Goal: Obtain resource: Obtain resource

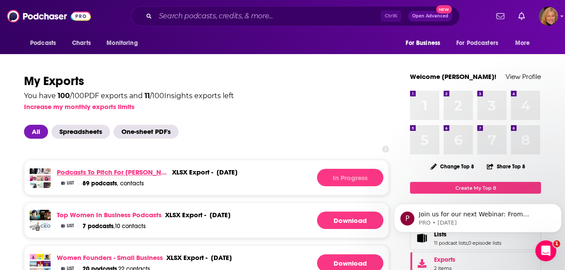
click at [89, 172] on link "Podcasts to pitch for [PERSON_NAME]" at bounding box center [113, 172] width 112 height 8
click at [341, 180] on div "In Progress" at bounding box center [350, 177] width 66 height 17
click at [552, 16] on img "Logged in as LauraHVM" at bounding box center [548, 16] width 19 height 19
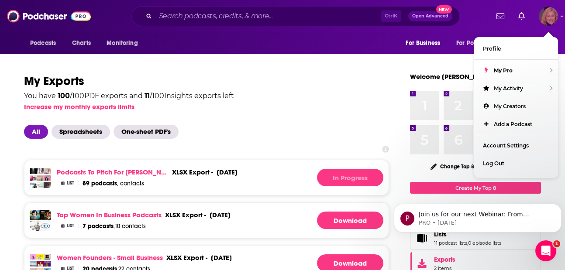
drag, startPoint x: 502, startPoint y: 86, endPoint x: 465, endPoint y: 116, distance: 47.6
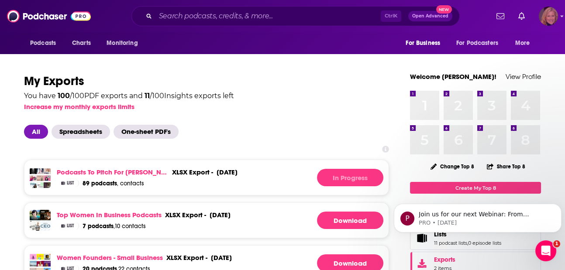
click at [555, 19] on img "Logged in as LauraHVM" at bounding box center [548, 16] width 19 height 19
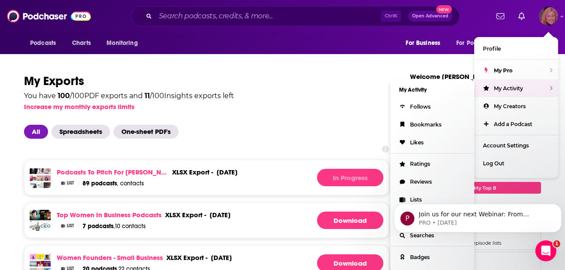
click at [497, 89] on span "My Activity" at bounding box center [508, 88] width 29 height 7
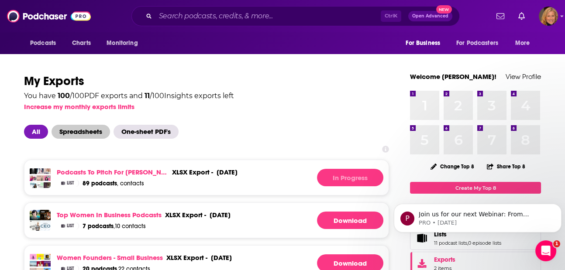
click at [87, 132] on span "Spreadsheets" at bounding box center [81, 132] width 59 height 14
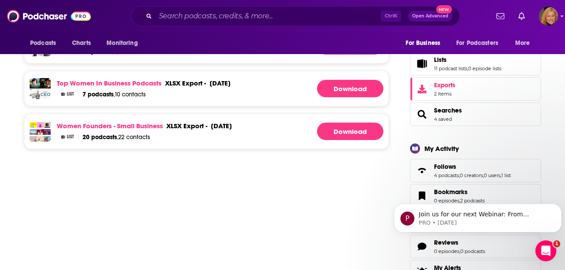
scroll to position [116, 0]
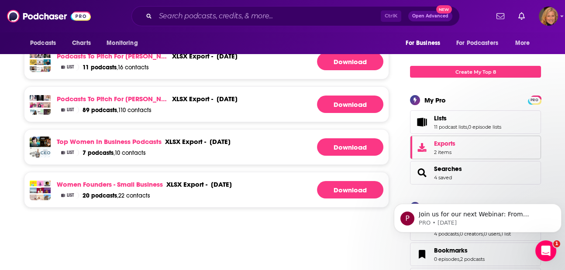
click at [432, 151] on link "Exports 2 items" at bounding box center [475, 148] width 131 height 24
click at [424, 148] on icon "Exports" at bounding box center [422, 147] width 11 height 9
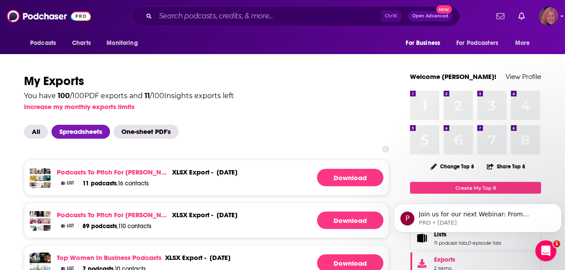
click at [553, 23] on img "Logged in as LauraHVM" at bounding box center [548, 16] width 19 height 19
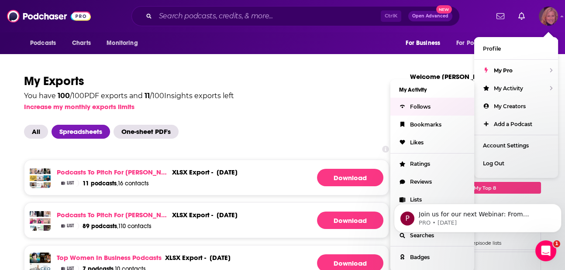
drag, startPoint x: 450, startPoint y: 145, endPoint x: 445, endPoint y: 160, distance: 16.3
click at [445, 160] on ul "My Activity Follows Bookmarks Likes Ratings Reviews Lists Alerts Searches Badges" at bounding box center [432, 175] width 84 height 193
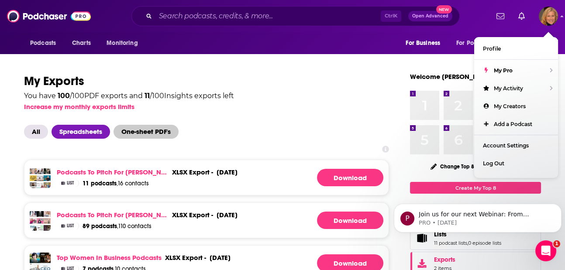
click at [132, 135] on span "One-sheet PDF's" at bounding box center [146, 132] width 65 height 14
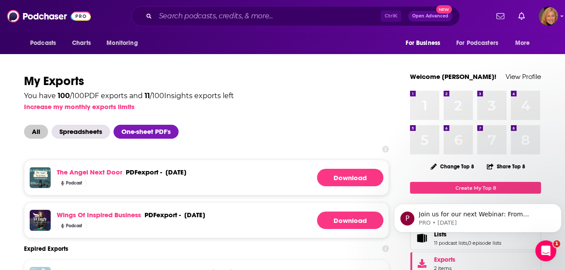
click at [35, 128] on span "All" at bounding box center [36, 132] width 24 height 14
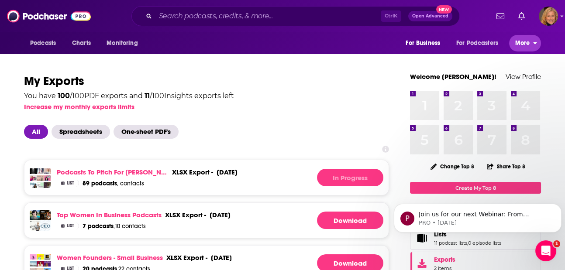
click at [539, 41] on button "More" at bounding box center [525, 43] width 32 height 17
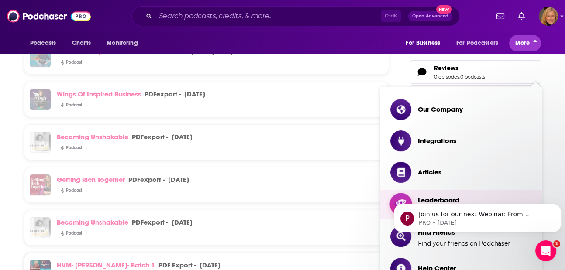
scroll to position [466, 0]
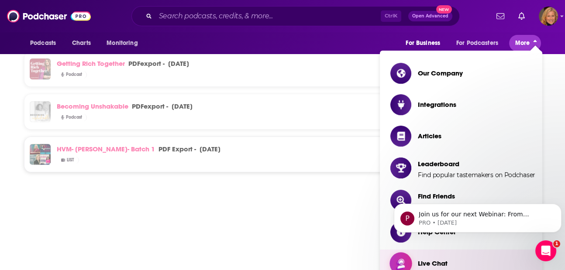
click at [436, 258] on span "Live Chat" at bounding box center [433, 264] width 30 height 14
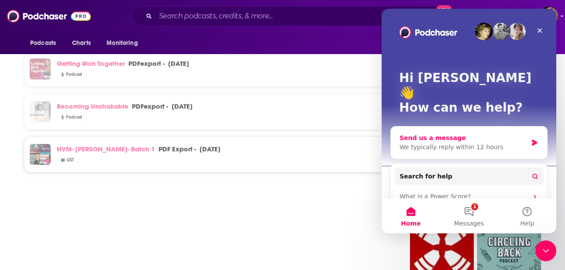
click at [492, 143] on div "We typically reply within 12 hours" at bounding box center [464, 147] width 128 height 9
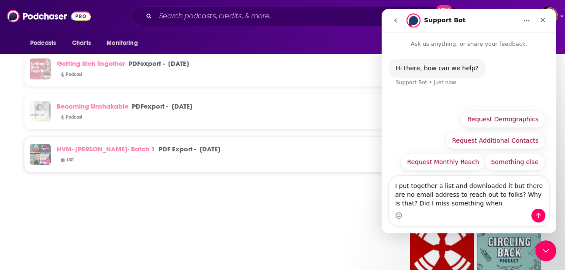
type textarea "I put together a list and downloaded it but there are no email address to reach…"
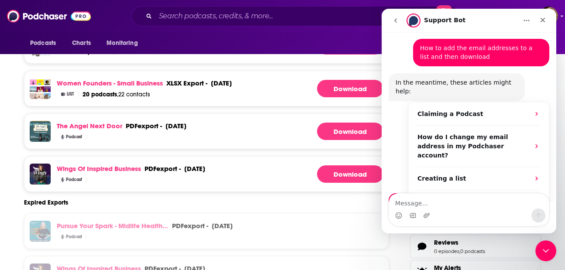
scroll to position [0, 0]
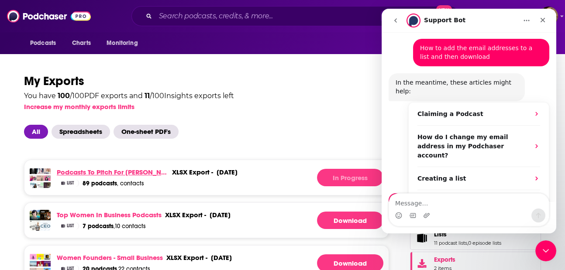
click at [122, 173] on link "Podcasts to pitch for [PERSON_NAME]" at bounding box center [113, 172] width 112 height 8
click at [116, 170] on link "Podcasts to pitch for [PERSON_NAME]" at bounding box center [113, 172] width 112 height 8
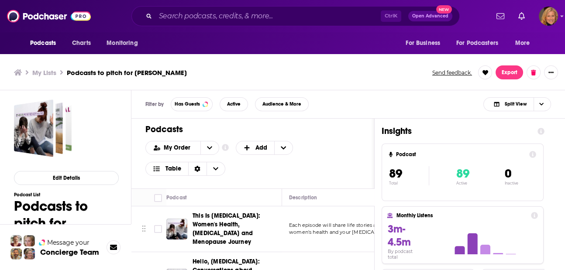
click at [536, 153] on icon at bounding box center [532, 154] width 7 height 7
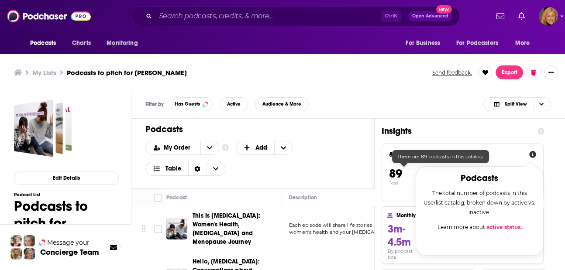
click at [399, 172] on span "89" at bounding box center [395, 173] width 13 height 15
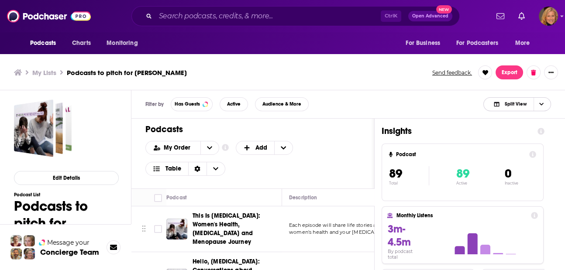
click at [541, 107] on span "Choose View" at bounding box center [541, 104] width 15 height 13
click at [514, 71] on button "Export" at bounding box center [510, 73] width 28 height 14
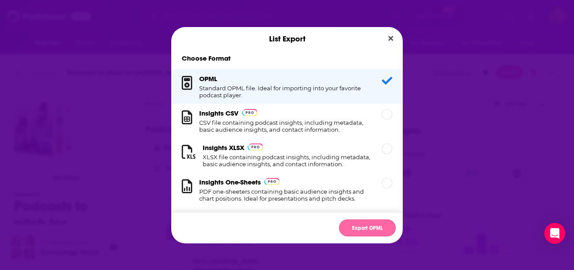
click at [360, 226] on button "Export OPML" at bounding box center [367, 228] width 57 height 17
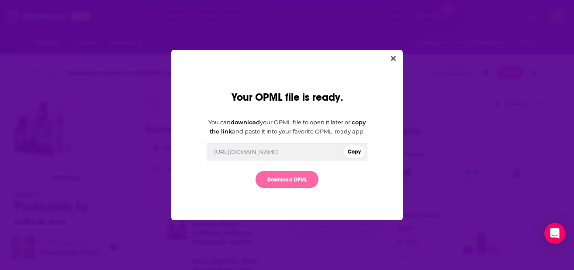
click at [292, 183] on link "Download OPML" at bounding box center [286, 179] width 63 height 17
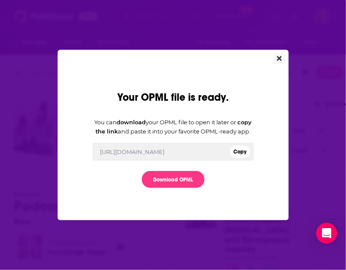
click at [278, 55] on icon "Close" at bounding box center [279, 58] width 5 height 7
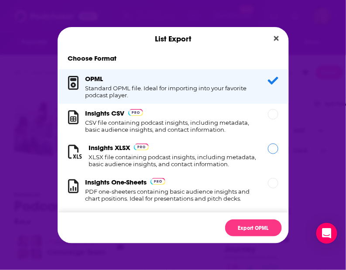
click at [159, 156] on h1 "XLSX file containing podcast insights, including metadata, basic audience insig…" at bounding box center [173, 161] width 169 height 14
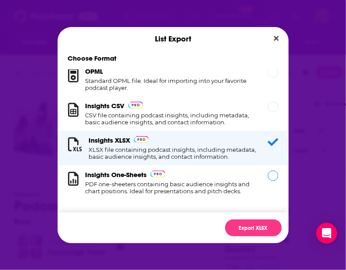
scroll to position [24, 0]
click at [248, 225] on button "Export XLSX" at bounding box center [253, 228] width 57 height 17
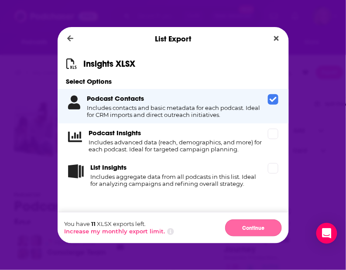
click at [246, 226] on button "Continue" at bounding box center [253, 228] width 57 height 17
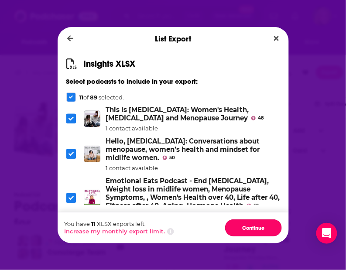
click at [246, 226] on button "Continue" at bounding box center [253, 228] width 57 height 17
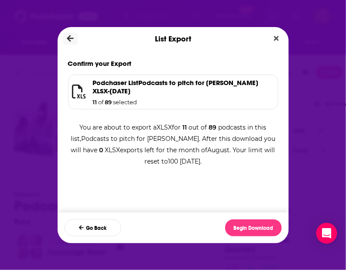
click at [69, 38] on icon "Dialog" at bounding box center [70, 38] width 7 height 7
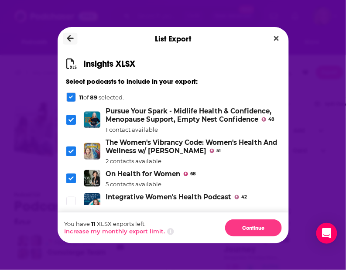
scroll to position [349, 0]
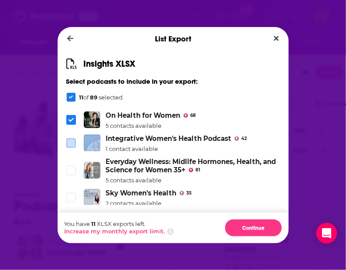
click at [75, 148] on label "Dialog" at bounding box center [71, 143] width 10 height 10
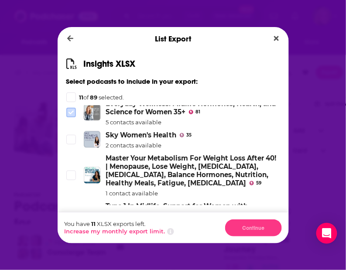
click at [70, 115] on icon "Dialog" at bounding box center [71, 112] width 5 height 5
click at [69, 142] on icon "Dialog" at bounding box center [71, 139] width 5 height 5
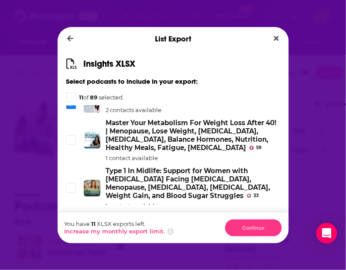
scroll to position [466, 0]
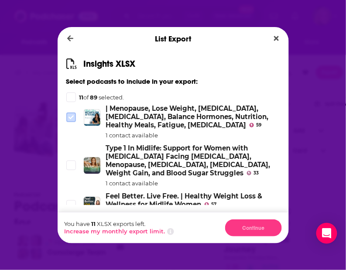
click at [70, 120] on icon "Dialog" at bounding box center [71, 117] width 5 height 5
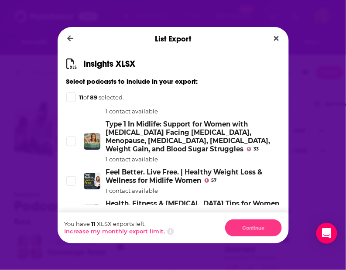
scroll to position [501, 0]
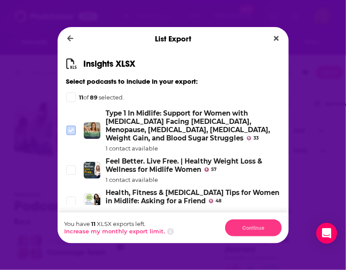
click at [68, 135] on span "Dialog" at bounding box center [71, 131] width 8 height 8
click at [69, 172] on icon "Dialog" at bounding box center [71, 170] width 5 height 4
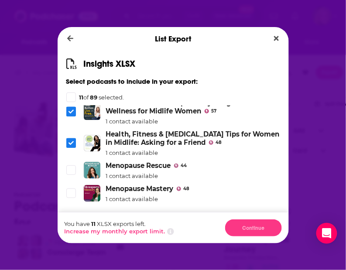
click at [67, 177] on li "Menopause Rescue 44 1 contact available" at bounding box center [173, 171] width 214 height 18
click at [70, 173] on icon "Dialog" at bounding box center [71, 170] width 5 height 5
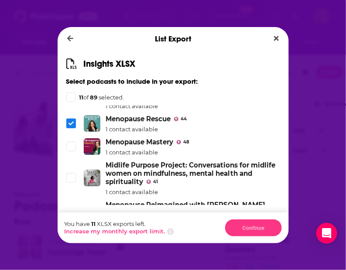
scroll to position [617, 0]
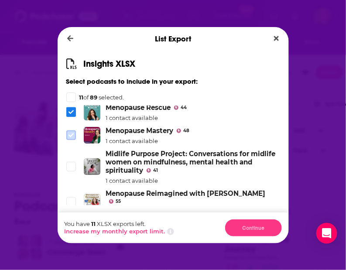
click at [75, 139] on span "Dialog" at bounding box center [71, 135] width 8 height 8
click at [70, 173] on li "Midlife Purpose Project: Conversations for midlife women on mindfulness, mental…" at bounding box center [173, 167] width 214 height 35
click at [72, 172] on label "Dialog" at bounding box center [71, 167] width 10 height 10
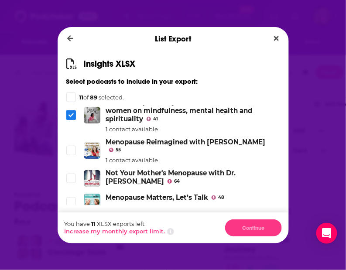
scroll to position [675, 0]
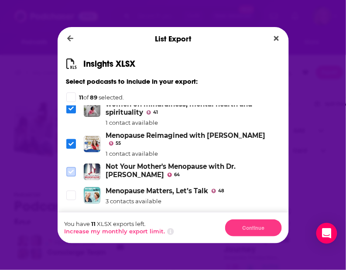
click at [67, 176] on span "Dialog" at bounding box center [71, 172] width 8 height 8
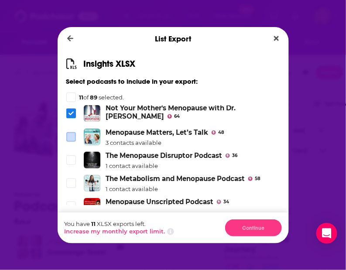
click at [73, 141] on span "Dialog" at bounding box center [71, 137] width 8 height 8
click at [71, 164] on span "Dialog" at bounding box center [71, 160] width 8 height 8
click at [69, 95] on icon "Dialog" at bounding box center [71, 97] width 4 height 4
click at [69, 93] on div "Dialog" at bounding box center [71, 98] width 10 height 10
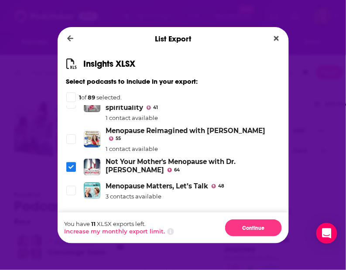
scroll to position [617, 0]
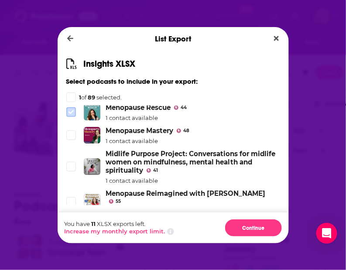
click at [74, 116] on span "Dialog" at bounding box center [71, 112] width 8 height 8
click at [74, 100] on div "Dialog" at bounding box center [71, 98] width 10 height 10
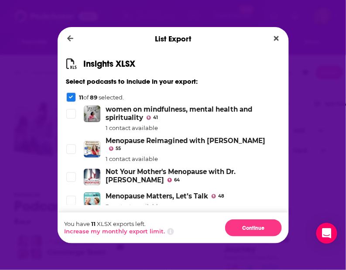
scroll to position [501, 0]
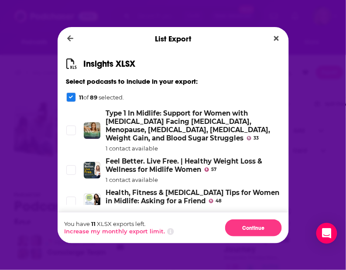
click at [70, 93] on div "Dialog" at bounding box center [71, 98] width 10 height 10
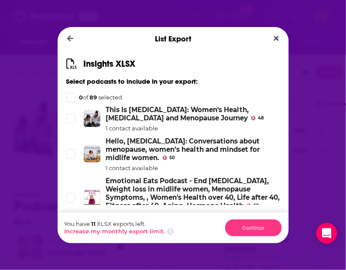
click at [71, 97] on icon "Dialog" at bounding box center [71, 97] width 4 height 3
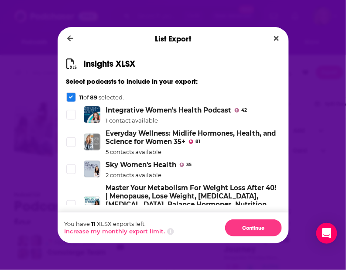
scroll to position [390, 0]
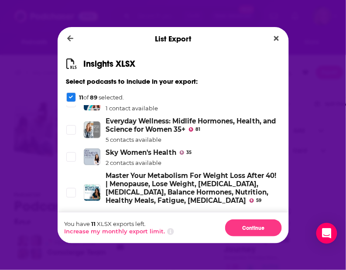
click at [70, 112] on li "Integrative Women's Health Podcast 42 1 contact available" at bounding box center [173, 103] width 214 height 18
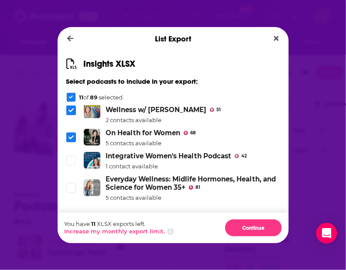
click at [73, 170] on li "Integrative Women's Health Podcast 42 1 contact available" at bounding box center [173, 161] width 214 height 18
click at [73, 165] on span "Dialog" at bounding box center [71, 161] width 8 height 8
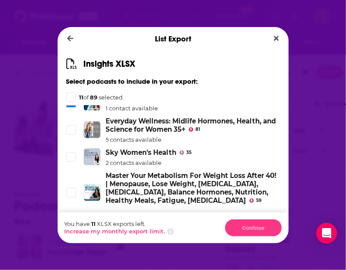
click at [76, 162] on div "Dialog" at bounding box center [72, 157] width 12 height 10
click at [69, 133] on icon "Dialog" at bounding box center [71, 130] width 5 height 5
click at [73, 160] on icon "Dialog" at bounding box center [71, 157] width 5 height 5
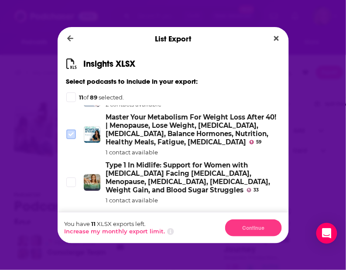
click at [67, 138] on span "Dialog" at bounding box center [71, 135] width 8 height 8
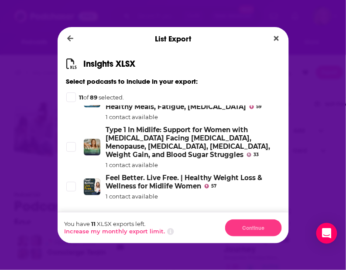
scroll to position [507, 0]
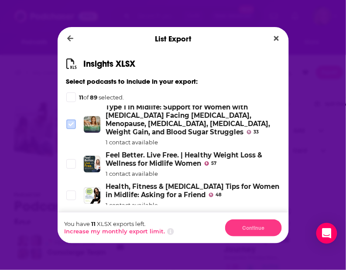
click at [73, 128] on span "Dialog" at bounding box center [71, 125] width 8 height 8
click at [69, 167] on icon "Dialog" at bounding box center [71, 164] width 5 height 5
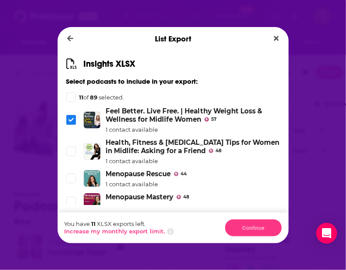
scroll to position [565, 0]
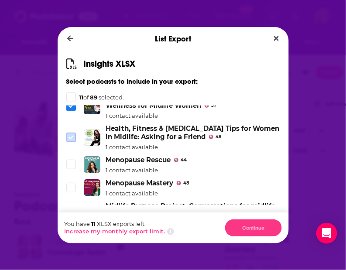
click at [74, 142] on span "Dialog" at bounding box center [71, 138] width 8 height 8
click at [73, 169] on span "Dialog" at bounding box center [71, 165] width 8 height 8
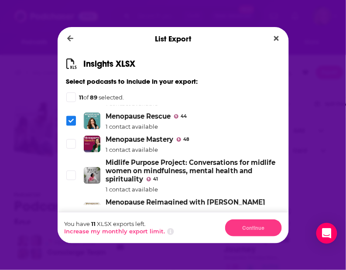
scroll to position [623, 0]
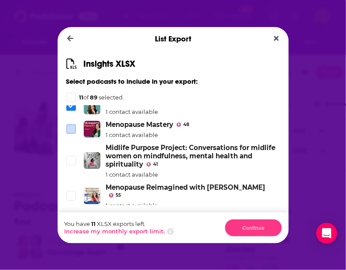
click at [73, 133] on span "Dialog" at bounding box center [71, 129] width 8 height 8
click at [71, 163] on icon "Dialog" at bounding box center [71, 160] width 5 height 5
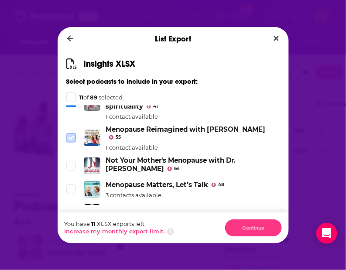
click at [70, 141] on icon "Dialog" at bounding box center [71, 137] width 5 height 5
click at [71, 169] on icon "Dialog" at bounding box center [71, 165] width 5 height 5
click at [75, 194] on div "Dialog" at bounding box center [72, 190] width 12 height 10
click at [74, 194] on label "Dialog" at bounding box center [71, 190] width 10 height 10
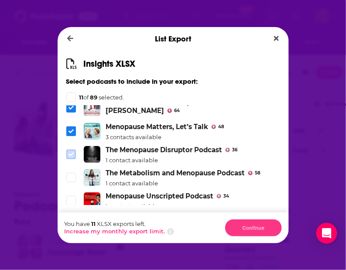
click at [69, 157] on icon "Dialog" at bounding box center [71, 154] width 5 height 5
click at [74, 182] on span "Dialog" at bounding box center [71, 178] width 8 height 8
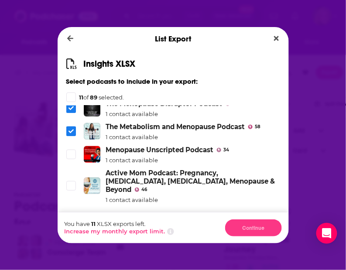
scroll to position [798, 0]
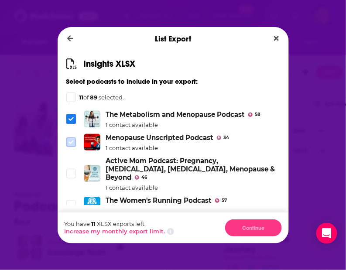
click at [74, 146] on span "Dialog" at bounding box center [71, 142] width 8 height 8
click at [69, 178] on span "Dialog" at bounding box center [71, 174] width 8 height 8
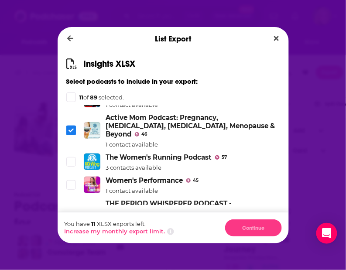
scroll to position [856, 0]
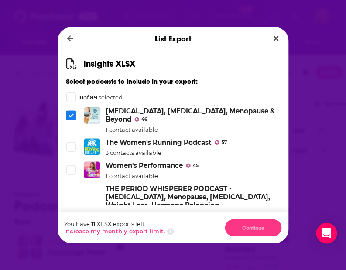
click at [75, 152] on span "Dialog" at bounding box center [71, 147] width 9 height 9
click at [72, 172] on label "Dialog" at bounding box center [71, 171] width 10 height 10
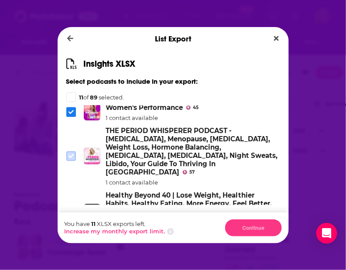
click at [72, 154] on span "Dialog" at bounding box center [71, 156] width 8 height 8
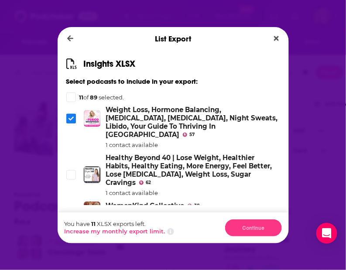
scroll to position [973, 0]
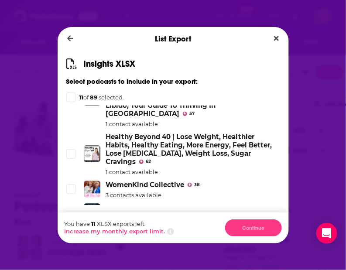
click at [76, 154] on div "Dialog" at bounding box center [72, 154] width 12 height 10
click at [73, 153] on span "Dialog" at bounding box center [71, 154] width 8 height 8
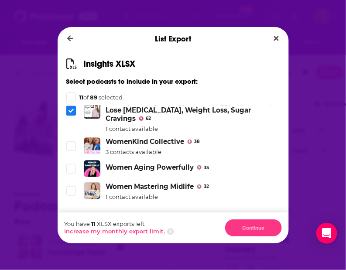
scroll to position [1031, 0]
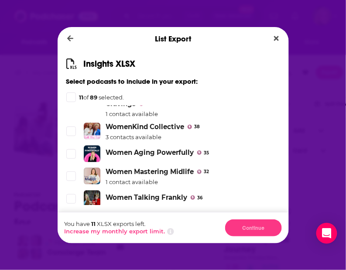
click at [76, 133] on div "Dialog" at bounding box center [72, 132] width 12 height 10
click at [71, 133] on li "WomenKind Collective 38 3 contacts available" at bounding box center [173, 132] width 214 height 18
click at [71, 132] on span "Dialog" at bounding box center [71, 132] width 8 height 8
click at [72, 152] on icon "Dialog" at bounding box center [71, 154] width 5 height 5
click at [69, 174] on icon "Dialog" at bounding box center [71, 176] width 5 height 5
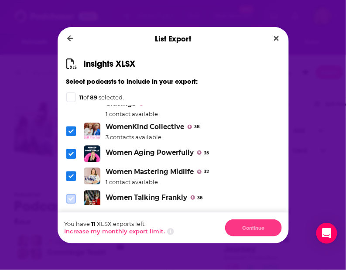
click at [72, 197] on icon "Dialog" at bounding box center [71, 199] width 5 height 5
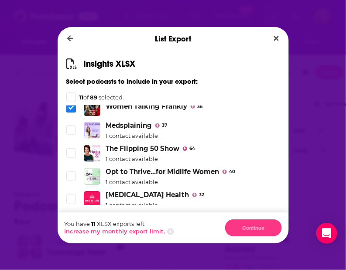
scroll to position [1124, 0]
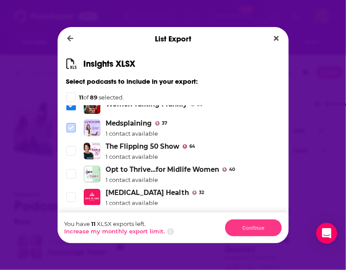
click at [71, 126] on icon "Dialog" at bounding box center [71, 127] width 5 height 5
click at [66, 149] on label "Dialog" at bounding box center [71, 151] width 10 height 10
click at [72, 173] on icon "Dialog" at bounding box center [71, 175] width 5 height 4
click at [73, 195] on icon "Dialog" at bounding box center [71, 197] width 5 height 5
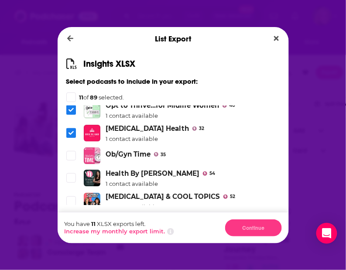
scroll to position [1217, 0]
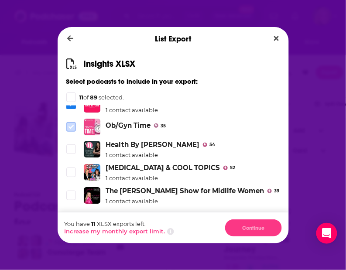
click at [70, 124] on icon "Dialog" at bounding box center [71, 126] width 5 height 5
click at [72, 145] on div "Dialog" at bounding box center [72, 150] width 12 height 10
click at [73, 168] on span "Dialog" at bounding box center [71, 172] width 9 height 9
click at [78, 141] on li "Health By Heather Hirsch 54 1 contact available" at bounding box center [173, 150] width 214 height 18
drag, startPoint x: 74, startPoint y: 143, endPoint x: 74, endPoint y: 179, distance: 35.8
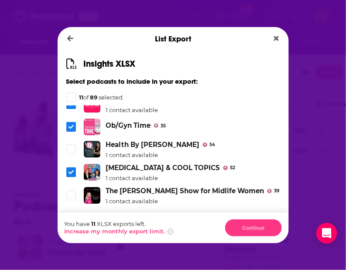
click at [72, 147] on icon "Dialog" at bounding box center [71, 149] width 5 height 5
click at [80, 187] on li "The Jen Marples Show for Midlife Women 39 1 contact available" at bounding box center [173, 196] width 214 height 18
click at [72, 194] on icon "Dialog" at bounding box center [71, 196] width 5 height 4
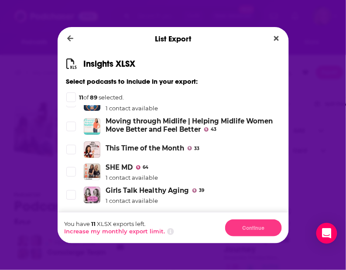
scroll to position [1275, 0]
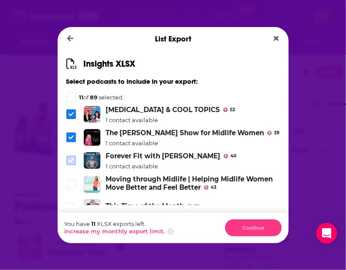
click at [71, 158] on icon "Dialog" at bounding box center [71, 160] width 5 height 5
click at [69, 176] on li "Moving through Midlife | Helping Midlife Women Move Better and Feel Better 43" at bounding box center [173, 184] width 214 height 19
click at [73, 205] on icon "Dialog" at bounding box center [71, 207] width 5 height 5
click at [77, 180] on div "Dialog" at bounding box center [72, 185] width 12 height 10
click at [70, 182] on icon "Dialog" at bounding box center [71, 184] width 5 height 5
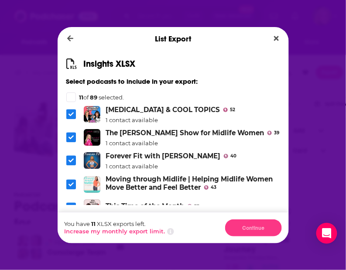
scroll to position [1409, 0]
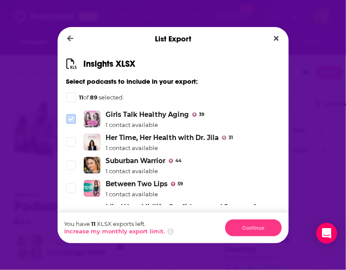
click at [69, 117] on icon "Dialog" at bounding box center [71, 119] width 5 height 5
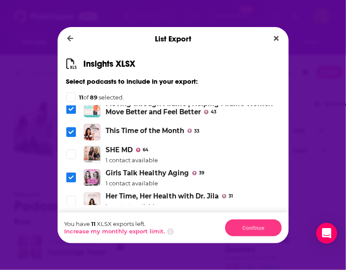
click at [70, 146] on li "SHE MD 64 1 contact available" at bounding box center [173, 155] width 214 height 18
click at [69, 153] on icon "Dialog" at bounding box center [71, 154] width 5 height 5
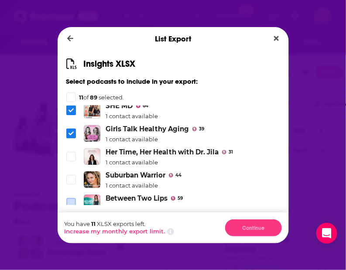
scroll to position [1409, 0]
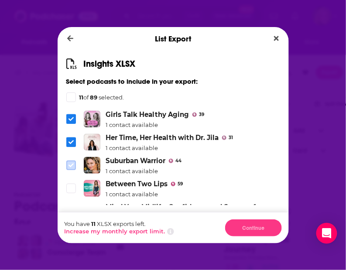
click at [70, 165] on icon "Dialog" at bounding box center [71, 165] width 5 height 5
click at [71, 184] on label "Dialog" at bounding box center [71, 189] width 10 height 10
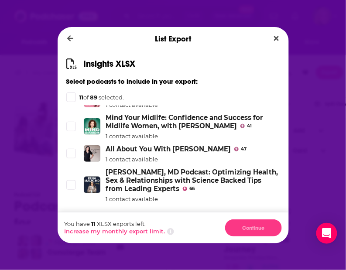
scroll to position [1502, 0]
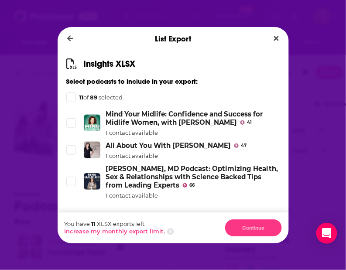
click at [70, 97] on icon "Dialog" at bounding box center [71, 97] width 4 height 4
click at [72, 97] on icon "Dialog" at bounding box center [71, 97] width 4 height 3
click at [73, 121] on icon "Dialog" at bounding box center [71, 123] width 5 height 4
click at [73, 148] on icon "Dialog" at bounding box center [71, 150] width 5 height 5
click at [72, 180] on icon "Dialog" at bounding box center [71, 182] width 5 height 4
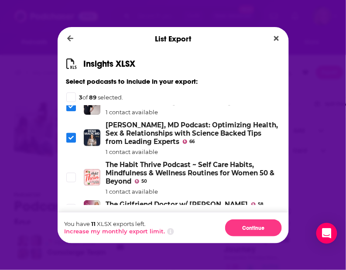
scroll to position [1561, 0]
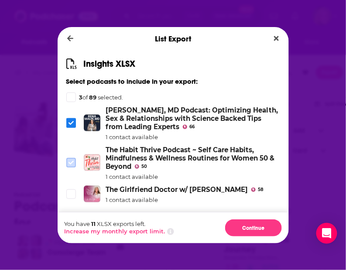
click at [72, 161] on icon "Dialog" at bounding box center [71, 163] width 5 height 4
drag, startPoint x: 66, startPoint y: 189, endPoint x: 70, endPoint y: 186, distance: 5.1
click at [66, 189] on div "Insights XLSX Select podcasts to include in your export: 4 of 89 selected. This…" at bounding box center [173, 132] width 231 height 162
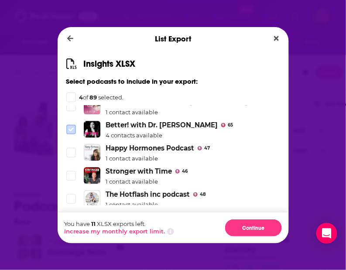
click at [72, 128] on icon "Dialog" at bounding box center [71, 130] width 5 height 4
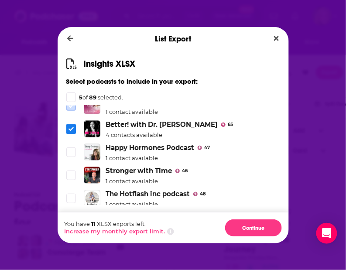
click at [69, 105] on icon "Dialog" at bounding box center [71, 106] width 5 height 5
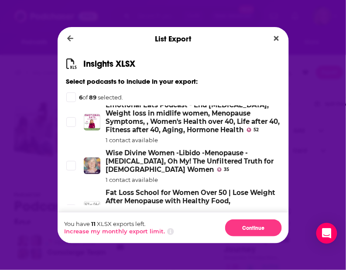
scroll to position [0, 0]
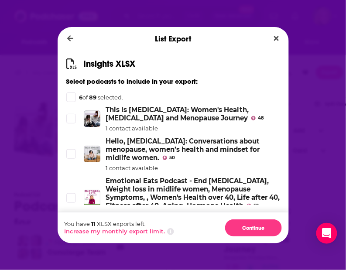
click at [69, 94] on div "Dialog" at bounding box center [71, 98] width 10 height 10
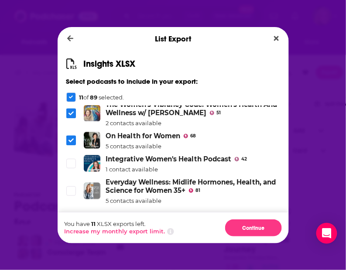
scroll to position [349, 0]
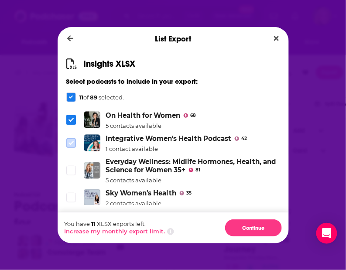
click at [73, 147] on span "Dialog" at bounding box center [71, 143] width 8 height 8
click at [71, 173] on icon "Dialog" at bounding box center [71, 170] width 5 height 5
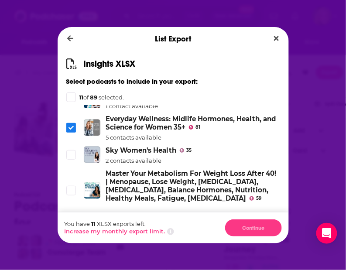
scroll to position [407, 0]
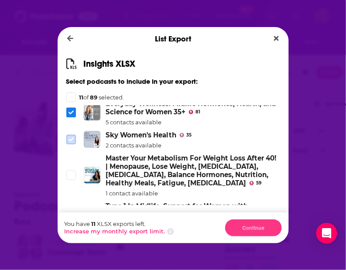
click at [72, 142] on icon "Dialog" at bounding box center [71, 139] width 5 height 5
drag, startPoint x: 67, startPoint y: 186, endPoint x: 72, endPoint y: 190, distance: 7.4
click at [72, 177] on icon "Dialog" at bounding box center [71, 175] width 5 height 4
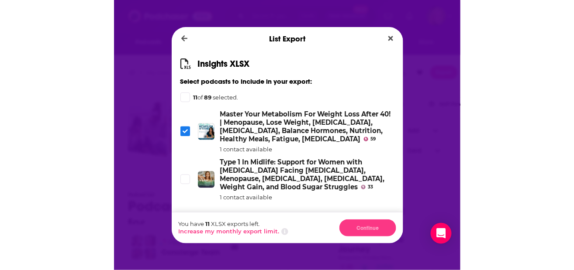
scroll to position [466, 0]
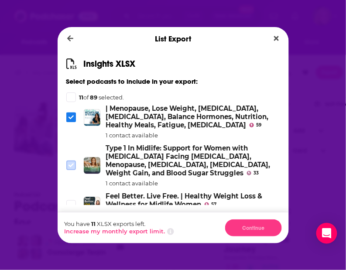
click at [72, 169] on span "Dialog" at bounding box center [71, 166] width 8 height 8
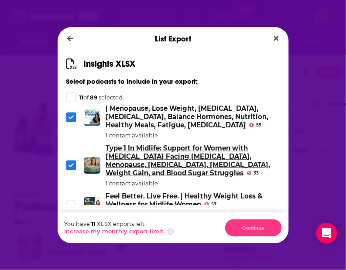
click at [226, 173] on link "Type 1 In Midlife: Support for Women with [MEDICAL_DATA] Facing [MEDICAL_DATA],…" at bounding box center [188, 160] width 165 height 33
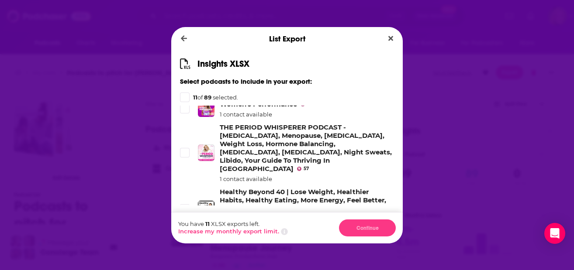
scroll to position [0, 0]
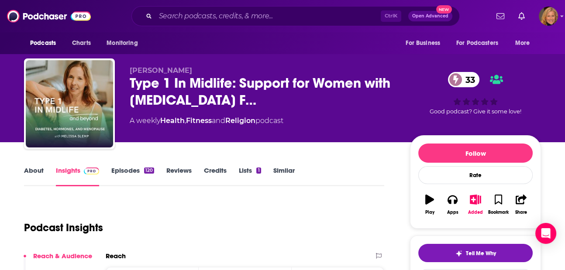
click at [247, 168] on link "Lists 1" at bounding box center [250, 176] width 22 height 20
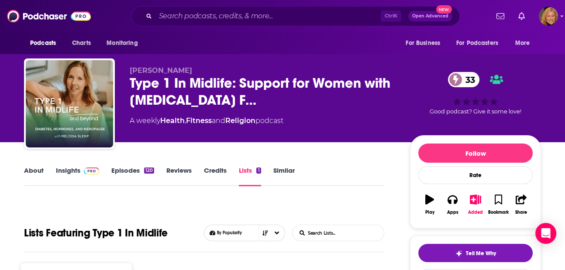
click at [252, 173] on link "Lists 1" at bounding box center [250, 176] width 22 height 20
click at [45, 40] on span "Podcasts" at bounding box center [43, 43] width 26 height 12
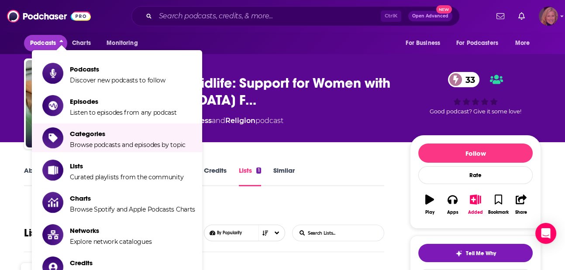
click at [337, 20] on img "Logged in as LauraHVM" at bounding box center [548, 16] width 19 height 19
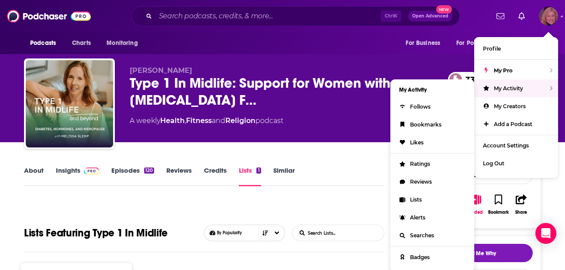
click at [337, 86] on span "My Activity" at bounding box center [508, 88] width 29 height 7
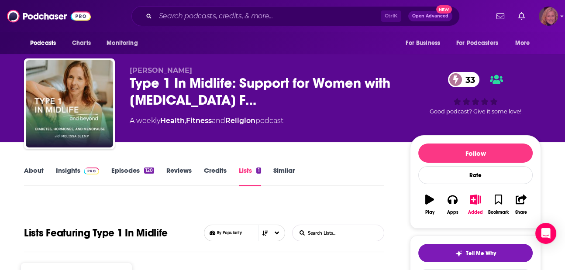
click at [337, 23] on img "Logged in as LauraHVM" at bounding box center [548, 16] width 19 height 19
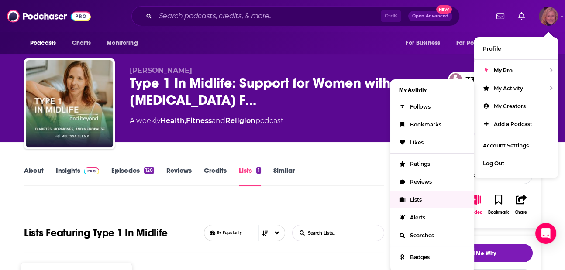
click at [337, 198] on span "Lists" at bounding box center [416, 200] width 12 height 7
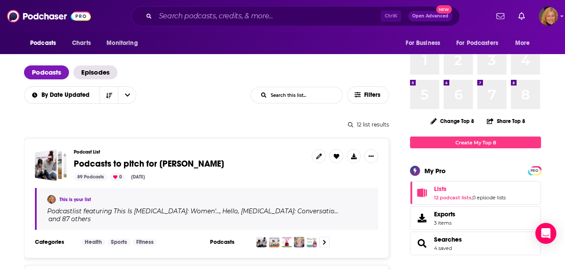
scroll to position [58, 0]
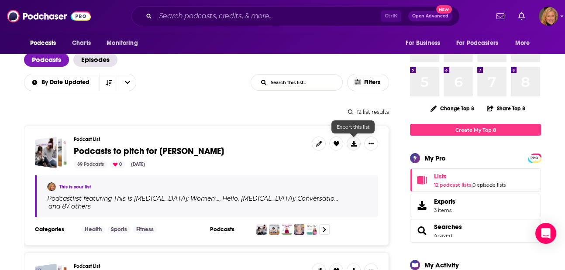
click at [337, 142] on icon at bounding box center [354, 144] width 6 height 6
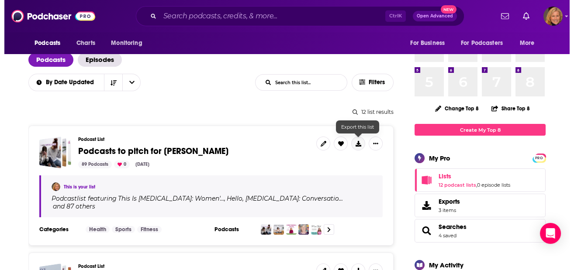
scroll to position [0, 0]
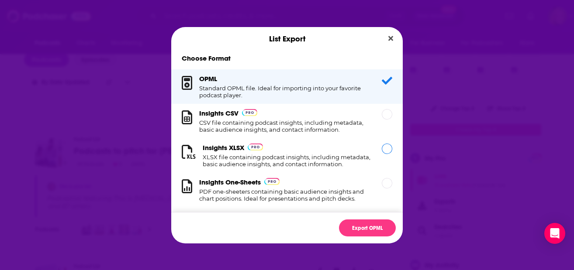
click at [337, 150] on div "Dialog" at bounding box center [387, 149] width 10 height 10
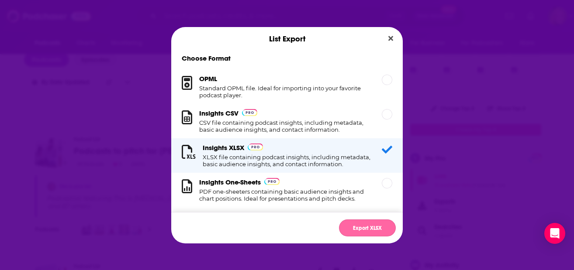
click at [337, 227] on button "Export XLSX" at bounding box center [367, 228] width 57 height 17
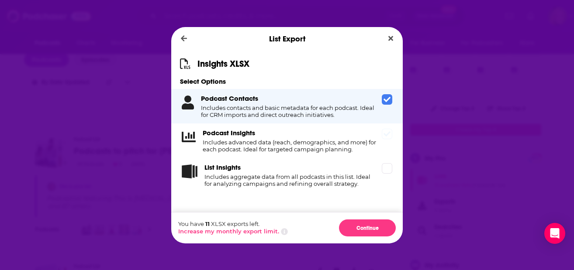
click at [337, 133] on icon "Dialog" at bounding box center [386, 133] width 7 height 5
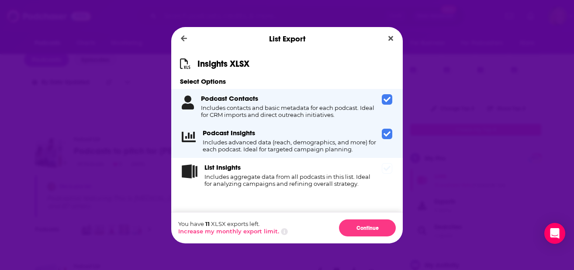
click at [337, 169] on icon "Dialog" at bounding box center [386, 168] width 7 height 5
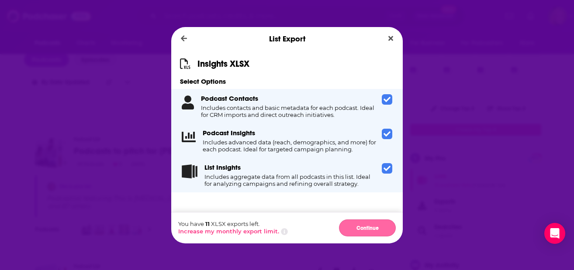
click at [337, 234] on button "Continue" at bounding box center [367, 228] width 57 height 17
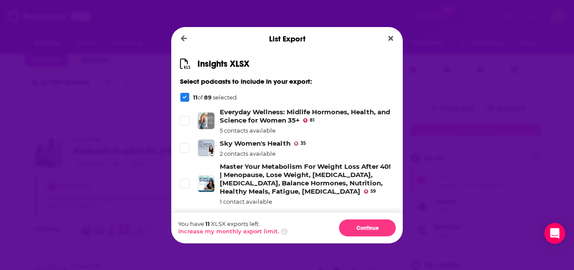
scroll to position [388, 0]
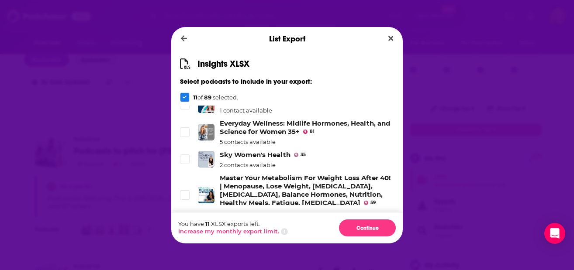
click at [182, 114] on li "Integrative Women's Health Podcast 42 1 contact available" at bounding box center [287, 105] width 214 height 18
click at [186, 107] on icon "Dialog" at bounding box center [184, 104] width 5 height 5
click at [182, 135] on icon "Dialog" at bounding box center [184, 132] width 5 height 5
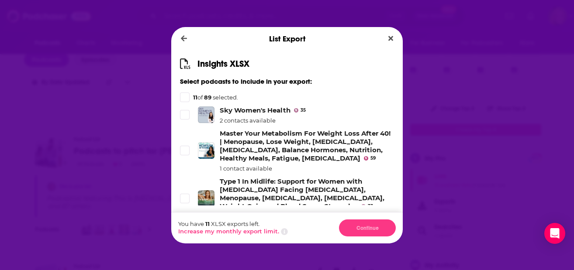
scroll to position [446, 0]
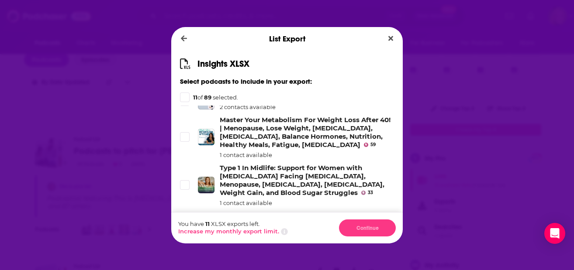
click at [190, 106] on div "Dialog" at bounding box center [186, 102] width 12 height 10
click at [183, 104] on icon "Dialog" at bounding box center [184, 101] width 5 height 5
click at [181, 141] on span "Dialog" at bounding box center [185, 137] width 8 height 8
click at [184, 189] on span "Dialog" at bounding box center [185, 185] width 8 height 8
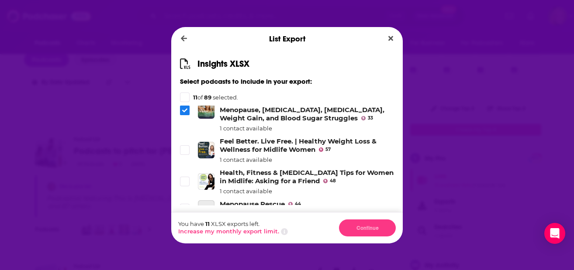
scroll to position [539, 0]
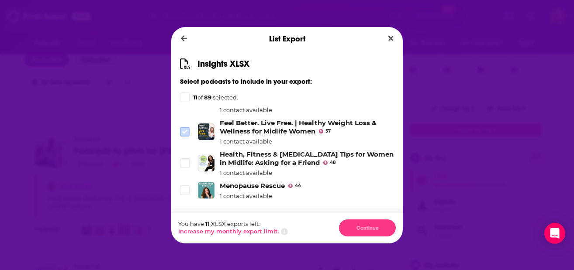
click at [181, 136] on span "Dialog" at bounding box center [185, 132] width 8 height 8
click at [183, 167] on span "Dialog" at bounding box center [185, 163] width 8 height 8
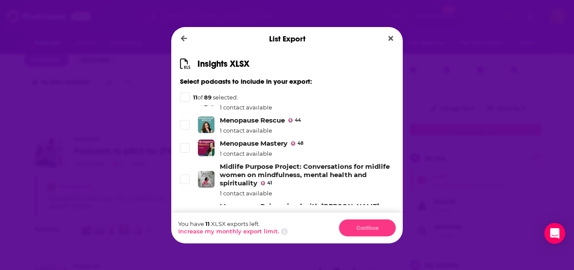
scroll to position [632, 0]
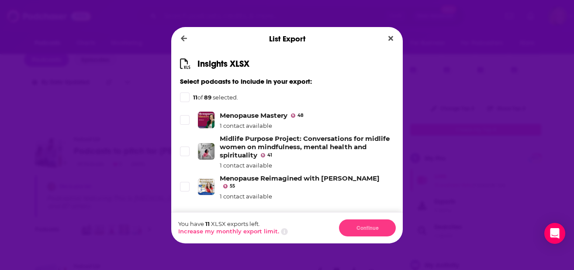
click at [183, 100] on icon "Dialog" at bounding box center [184, 96] width 5 height 5
click at [185, 122] on icon "Dialog" at bounding box center [184, 120] width 5 height 4
click at [188, 155] on span "Dialog" at bounding box center [185, 152] width 8 height 8
click at [185, 190] on icon "Dialog" at bounding box center [184, 186] width 5 height 5
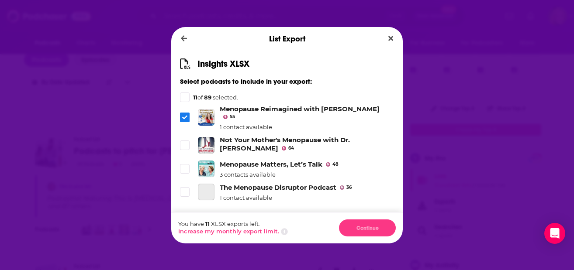
scroll to position [748, 0]
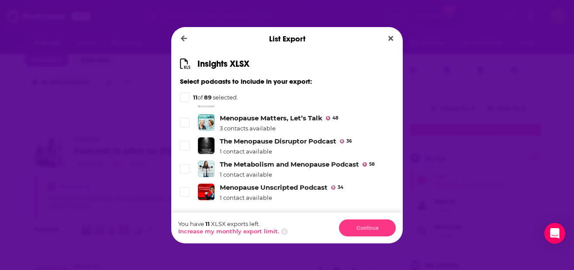
click at [186, 101] on icon "Dialog" at bounding box center [184, 99] width 5 height 4
click at [181, 127] on span "Dialog" at bounding box center [185, 123] width 8 height 8
click at [183, 150] on span "Dialog" at bounding box center [185, 146] width 8 height 8
click at [181, 177] on li "The Metabolism and Menopause Podcast 58 1 contact available" at bounding box center [287, 169] width 214 height 18
click at [183, 171] on icon "Dialog" at bounding box center [184, 169] width 5 height 4
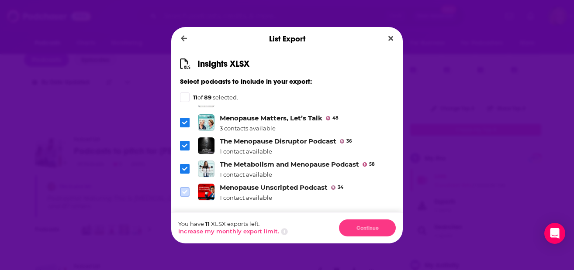
click at [186, 195] on icon "Dialog" at bounding box center [184, 192] width 5 height 5
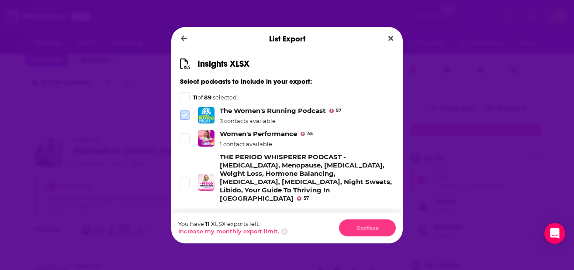
click at [182, 119] on span "Dialog" at bounding box center [185, 115] width 8 height 8
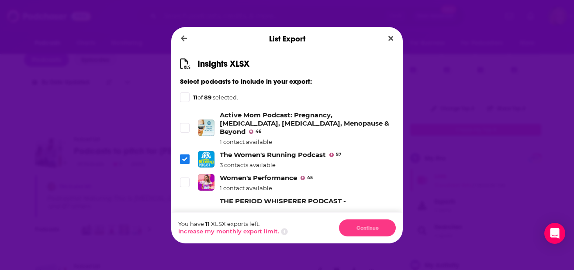
scroll to position [830, 0]
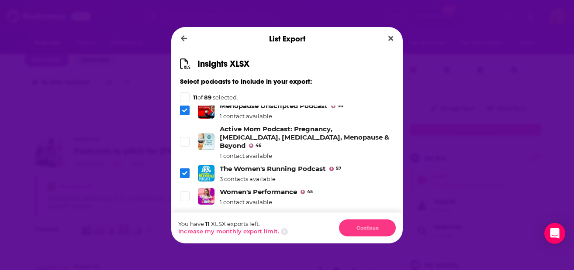
click at [186, 145] on li "Active Mom Podcast: Pregnancy, Postpartum, Perimenopause, Menopause & Beyond 46…" at bounding box center [287, 142] width 214 height 35
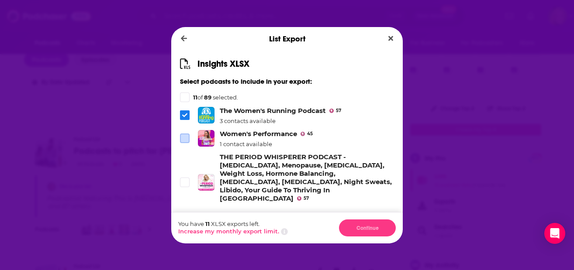
click at [187, 142] on span "Dialog" at bounding box center [185, 139] width 8 height 8
click at [186, 182] on icon "Dialog" at bounding box center [184, 182] width 5 height 5
drag, startPoint x: 182, startPoint y: 117, endPoint x: 190, endPoint y: 132, distance: 17.2
click at [182, 117] on span "Dialog" at bounding box center [185, 115] width 10 height 10
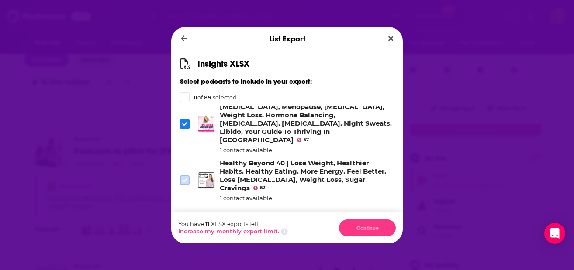
click at [184, 178] on icon "Dialog" at bounding box center [184, 180] width 5 height 5
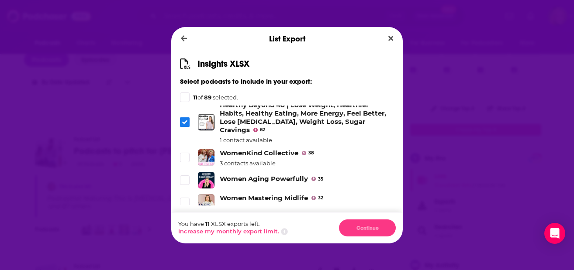
click at [186, 159] on li "WomenKind Collective 38 3 contacts available" at bounding box center [287, 158] width 214 height 18
click at [185, 178] on icon "Dialog" at bounding box center [184, 180] width 5 height 4
click at [191, 153] on div "Dialog" at bounding box center [186, 158] width 12 height 10
click at [186, 155] on icon "Dialog" at bounding box center [184, 157] width 5 height 5
click at [184, 200] on icon "Dialog" at bounding box center [184, 202] width 5 height 5
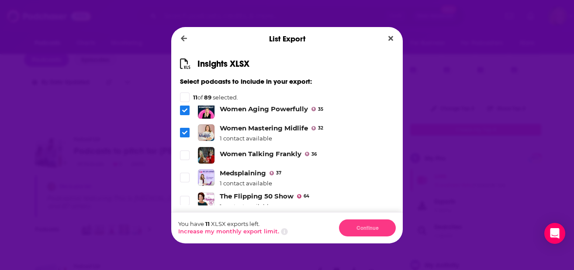
scroll to position [1098, 0]
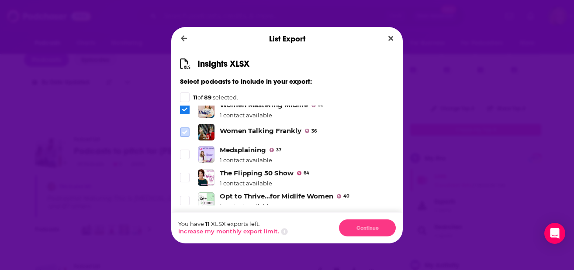
click at [186, 130] on icon "Dialog" at bounding box center [184, 132] width 5 height 4
click at [181, 153] on span "Dialog" at bounding box center [185, 155] width 8 height 8
click at [186, 175] on icon "Dialog" at bounding box center [184, 177] width 5 height 5
click at [183, 197] on span "Dialog" at bounding box center [184, 201] width 9 height 9
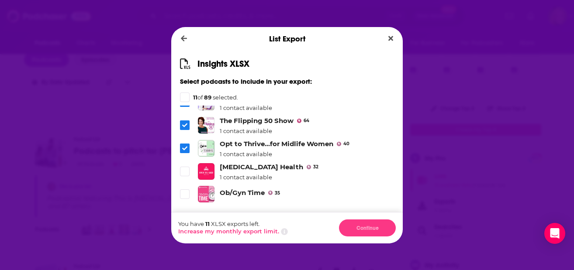
scroll to position [1167, 0]
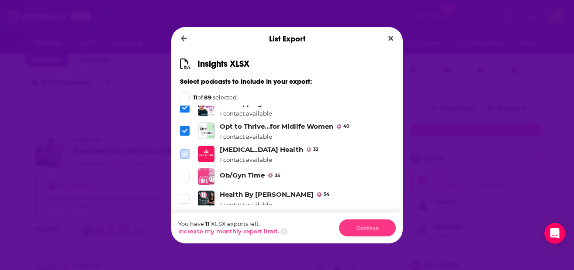
click at [188, 150] on span "Dialog" at bounding box center [185, 154] width 8 height 8
click at [185, 173] on span "Dialog" at bounding box center [185, 177] width 8 height 8
click at [186, 197] on icon "Dialog" at bounding box center [184, 199] width 5 height 5
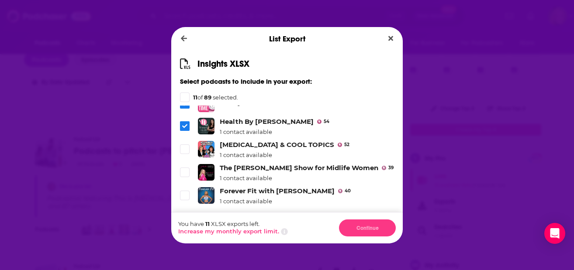
scroll to position [1261, 0]
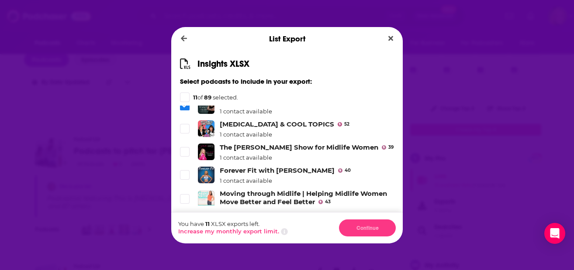
click at [190, 128] on div "Dialog" at bounding box center [186, 129] width 12 height 10
click at [183, 126] on icon "Dialog" at bounding box center [184, 128] width 5 height 5
click at [186, 149] on icon "Dialog" at bounding box center [184, 151] width 5 height 5
click at [186, 173] on icon "Dialog" at bounding box center [184, 175] width 5 height 4
click at [184, 195] on span "Dialog" at bounding box center [185, 199] width 8 height 8
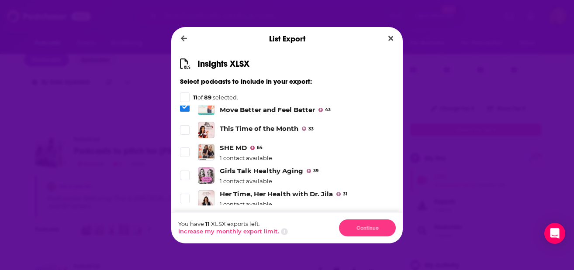
scroll to position [1377, 0]
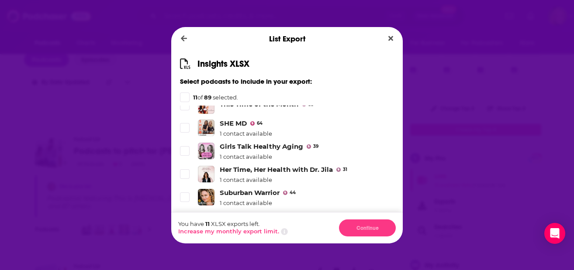
click at [184, 107] on li "This Time of the Month 33" at bounding box center [287, 105] width 214 height 17
click at [184, 103] on div "Insights XLSX Select podcasts to include in your export: 11 of 89 selected. Thi…" at bounding box center [286, 132] width 231 height 162
click at [185, 105] on div "Insights XLSX Select podcasts to include in your export: 11 of 89 selected. Thi…" at bounding box center [286, 132] width 231 height 162
click at [186, 125] on icon "Dialog" at bounding box center [184, 127] width 5 height 5
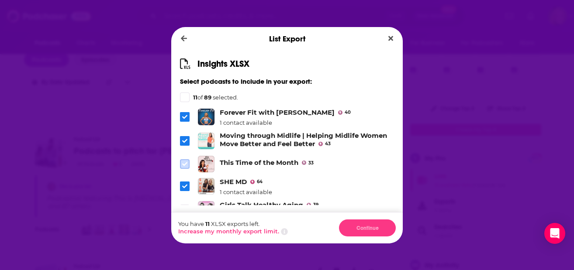
click at [183, 160] on span "Dialog" at bounding box center [185, 164] width 8 height 8
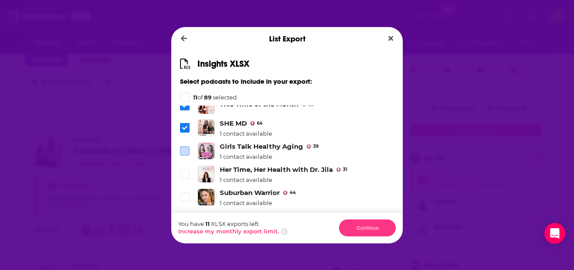
click at [186, 147] on span "Dialog" at bounding box center [185, 151] width 8 height 8
click at [186, 170] on span "Dialog" at bounding box center [185, 174] width 8 height 8
click at [186, 193] on label "Dialog" at bounding box center [185, 198] width 10 height 10
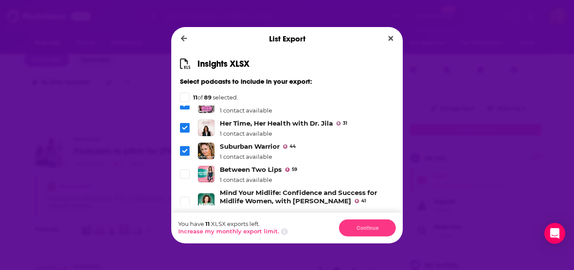
scroll to position [1447, 0]
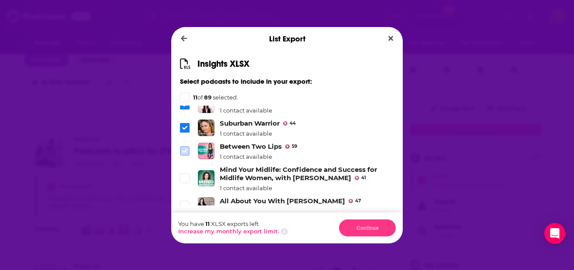
click at [181, 148] on span "Dialog" at bounding box center [185, 151] width 8 height 8
click at [185, 175] on span "Dialog" at bounding box center [185, 179] width 8 height 8
click at [183, 202] on span "Dialog" at bounding box center [185, 206] width 8 height 8
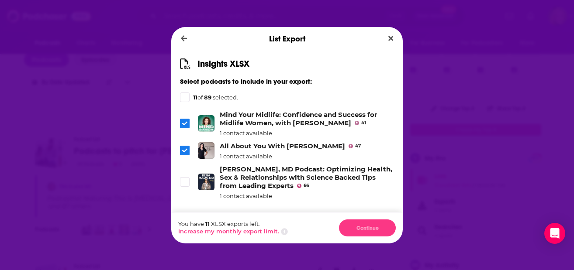
scroll to position [1540, 0]
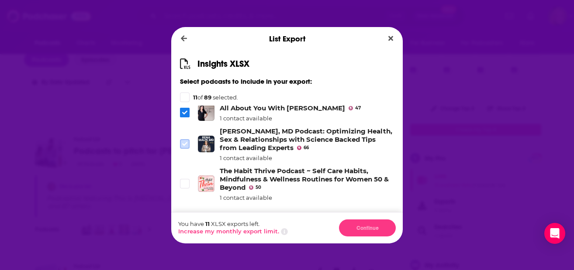
click at [186, 142] on icon "Dialog" at bounding box center [184, 144] width 5 height 5
click at [184, 181] on icon "Dialog" at bounding box center [184, 183] width 5 height 5
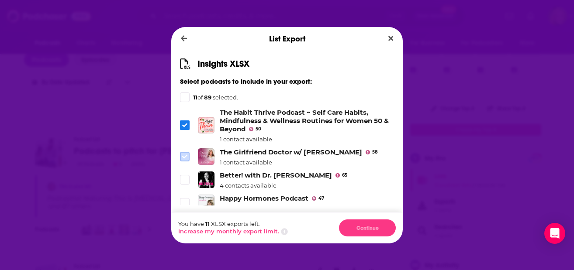
click at [186, 154] on icon "Dialog" at bounding box center [184, 156] width 5 height 5
click at [185, 178] on icon "Dialog" at bounding box center [184, 180] width 5 height 4
click at [185, 198] on label "Dialog" at bounding box center [185, 203] width 10 height 10
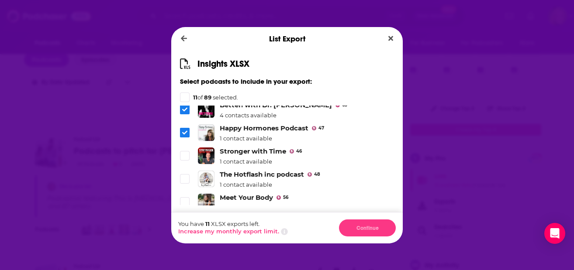
scroll to position [1692, 0]
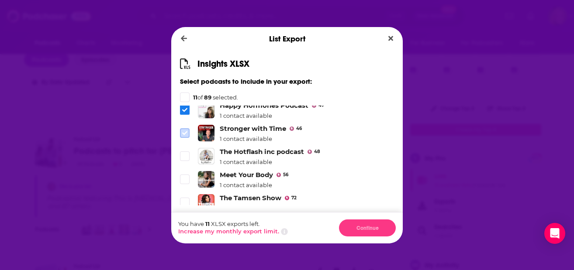
click at [185, 131] on icon "Dialog" at bounding box center [184, 133] width 5 height 4
click at [186, 155] on icon "Dialog" at bounding box center [184, 157] width 5 height 4
click at [185, 179] on span "Dialog" at bounding box center [185, 180] width 8 height 8
click at [186, 200] on icon "Dialog" at bounding box center [184, 202] width 5 height 5
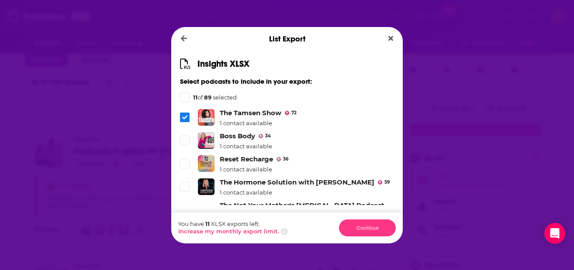
scroll to position [1785, 0]
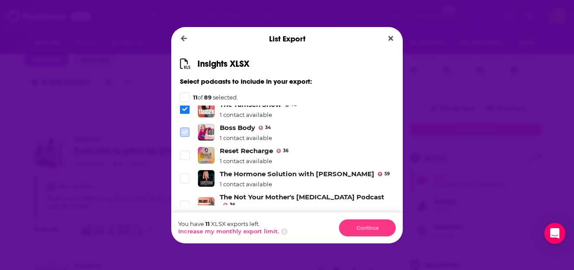
click at [185, 130] on icon "Dialog" at bounding box center [184, 132] width 5 height 5
click at [187, 152] on span "Dialog" at bounding box center [185, 156] width 8 height 8
click at [187, 175] on span "Dialog" at bounding box center [185, 179] width 8 height 8
click at [185, 204] on icon "Dialog" at bounding box center [184, 206] width 5 height 4
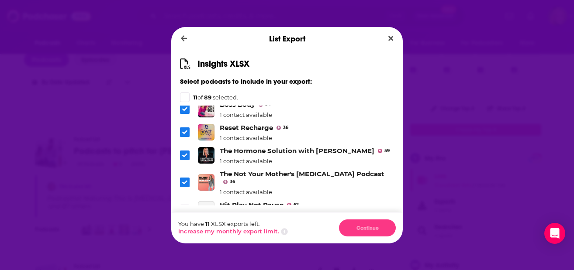
scroll to position [1863, 0]
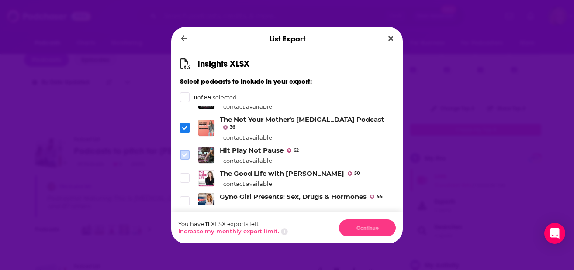
click at [187, 151] on span "Dialog" at bounding box center [185, 155] width 8 height 8
click at [182, 176] on icon "Dialog" at bounding box center [184, 178] width 5 height 5
click at [179, 188] on div "Insights XLSX Select podcasts to include in your export: 11 of 89 selected. Thi…" at bounding box center [286, 132] width 231 height 162
click at [188, 197] on span "Dialog" at bounding box center [185, 201] width 8 height 8
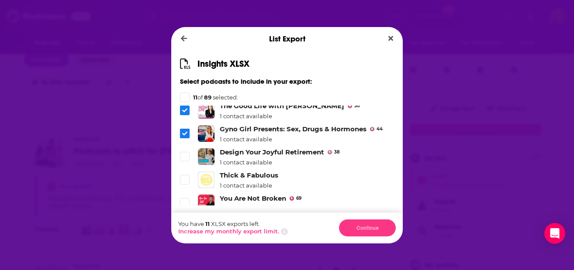
scroll to position [1933, 0]
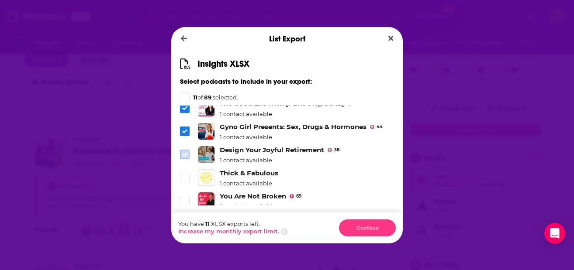
click at [182, 152] on icon "Dialog" at bounding box center [184, 154] width 5 height 5
click at [186, 174] on span "Dialog" at bounding box center [185, 178] width 8 height 8
click at [187, 197] on span "Dialog" at bounding box center [185, 201] width 8 height 8
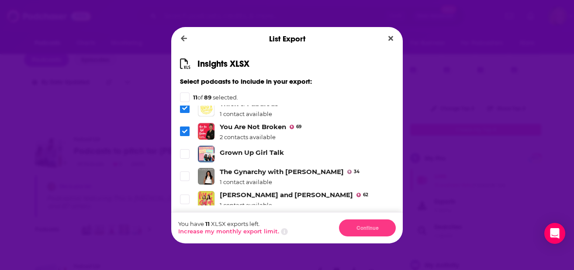
scroll to position [2026, 0]
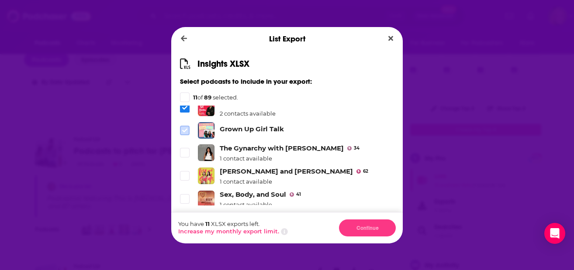
click at [184, 128] on icon "Dialog" at bounding box center [184, 130] width 5 height 5
click at [184, 150] on icon "Dialog" at bounding box center [184, 152] width 5 height 5
click at [183, 172] on span "Dialog" at bounding box center [185, 176] width 8 height 8
click at [183, 195] on span "Dialog" at bounding box center [185, 199] width 8 height 8
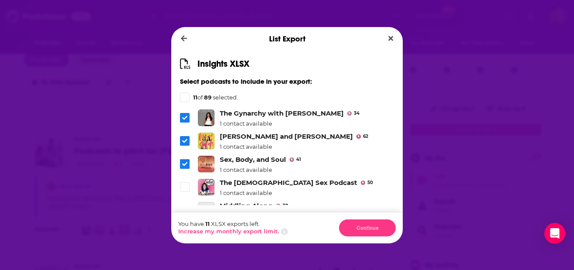
scroll to position [2084, 0]
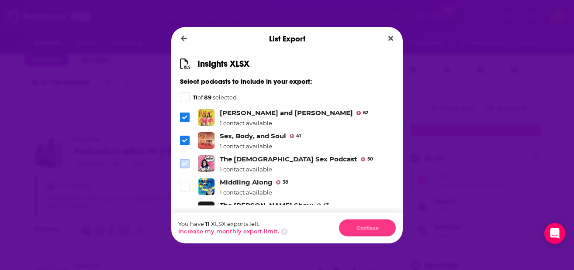
click at [186, 161] on icon "Dialog" at bounding box center [184, 163] width 5 height 5
click at [184, 184] on icon "Dialog" at bounding box center [184, 186] width 5 height 5
click at [179, 200] on div "Insights XLSX Select podcasts to include in your export: 11 of 89 selected. Thi…" at bounding box center [286, 132] width 231 height 162
click at [182, 206] on span "Dialog" at bounding box center [185, 210] width 8 height 8
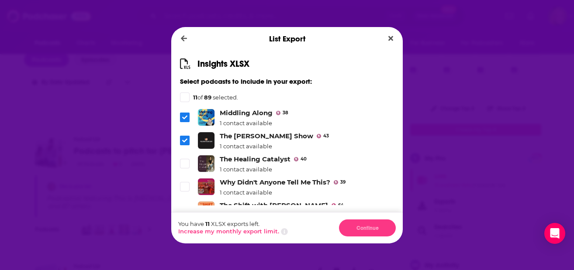
scroll to position [2177, 0]
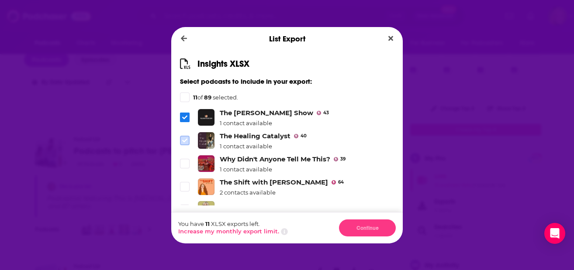
click at [183, 138] on icon "Dialog" at bounding box center [184, 140] width 5 height 5
click at [183, 161] on icon "Dialog" at bounding box center [184, 163] width 5 height 5
click at [182, 184] on icon "Dialog" at bounding box center [184, 186] width 5 height 5
click at [182, 201] on li "THE SWEATY PILLOW 34" at bounding box center [287, 209] width 214 height 17
click at [183, 205] on div "Dialog" at bounding box center [186, 210] width 12 height 10
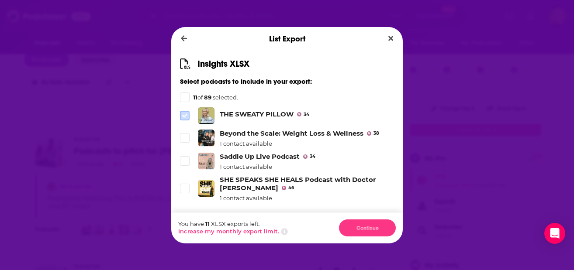
click at [183, 113] on icon "Dialog" at bounding box center [184, 115] width 5 height 5
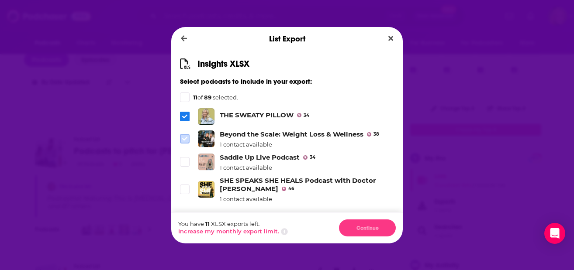
click at [183, 135] on span "Dialog" at bounding box center [185, 139] width 8 height 8
click at [181, 158] on span "Dialog" at bounding box center [185, 162] width 8 height 8
click at [182, 186] on span "Dialog" at bounding box center [185, 190] width 8 height 8
click at [184, 214] on icon "Dialog" at bounding box center [184, 216] width 5 height 5
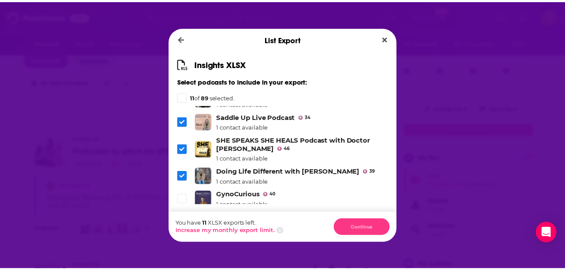
scroll to position [2312, 0]
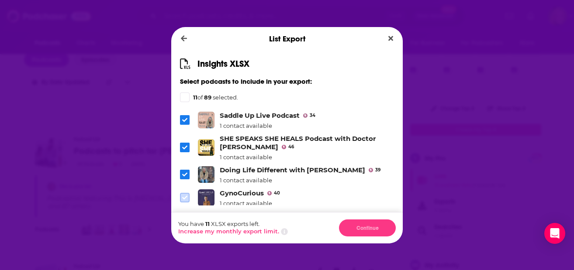
click at [183, 195] on icon "Dialog" at bounding box center [184, 197] width 5 height 5
click at [337, 216] on div "You have 11 XLSX exports left. Increase my monthly export limit. Continue" at bounding box center [286, 227] width 231 height 31
click at [188, 95] on div "Dialog" at bounding box center [185, 98] width 10 height 10
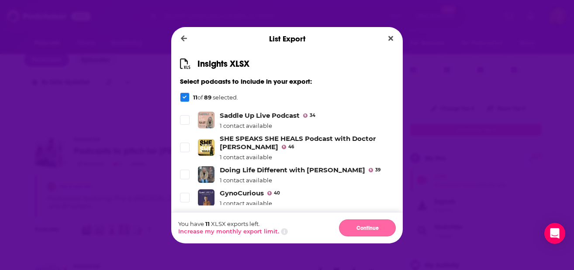
click at [337, 225] on button "Continue" at bounding box center [367, 228] width 57 height 17
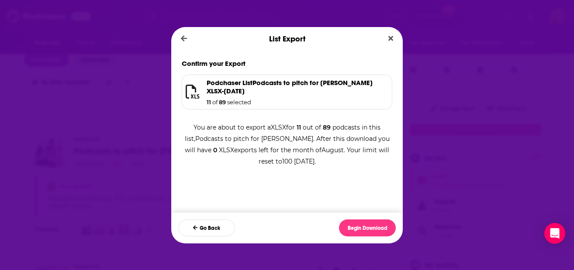
click at [248, 87] on h1 "Podchaser List Podcasts to pitch for Pandia XLSX - 2025-08-20" at bounding box center [294, 87] width 174 height 17
click at [337, 231] on button "Begin Download" at bounding box center [367, 228] width 57 height 17
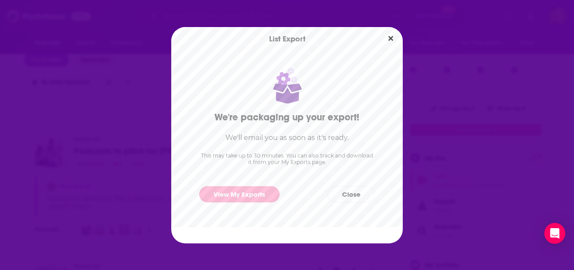
click at [248, 186] on link "View My Exports" at bounding box center [239, 194] width 80 height 16
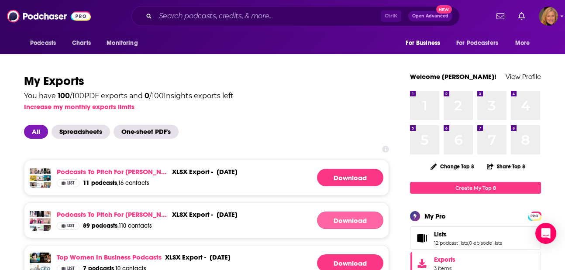
click at [337, 220] on link "Download" at bounding box center [350, 220] width 66 height 17
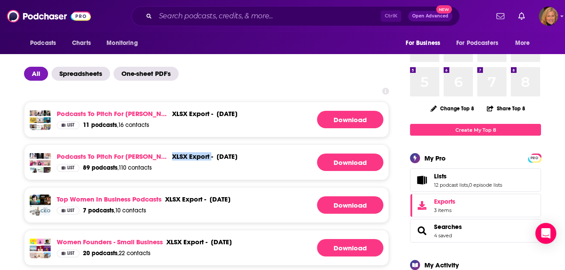
drag, startPoint x: 152, startPoint y: 154, endPoint x: 191, endPoint y: 158, distance: 39.5
click at [191, 158] on div "xlsx export -" at bounding box center [192, 156] width 41 height 8
drag, startPoint x: 191, startPoint y: 158, endPoint x: 184, endPoint y: 157, distance: 7.5
copy div "xlsx export"
click at [67, 124] on span "List" at bounding box center [70, 125] width 7 height 4
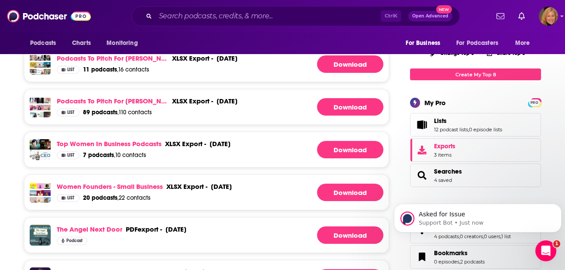
scroll to position [116, 0]
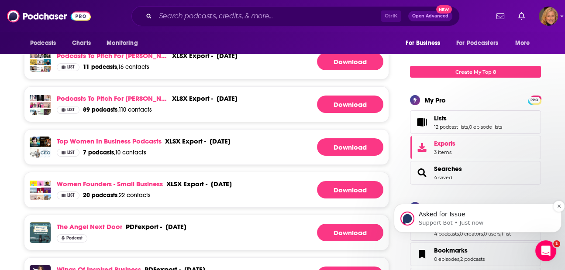
click at [337, 214] on p "Asked for Issue" at bounding box center [485, 215] width 132 height 9
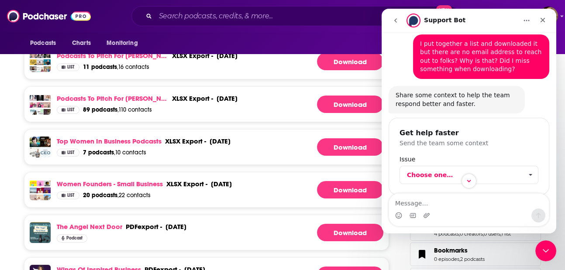
scroll to position [66, 0]
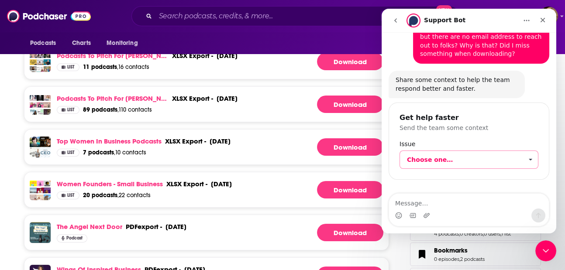
click at [337, 158] on span "Choose one…" at bounding box center [465, 159] width 116 height 17
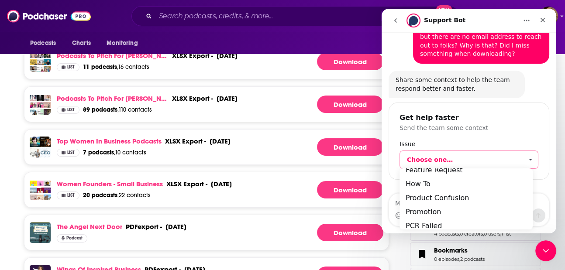
scroll to position [51, 0]
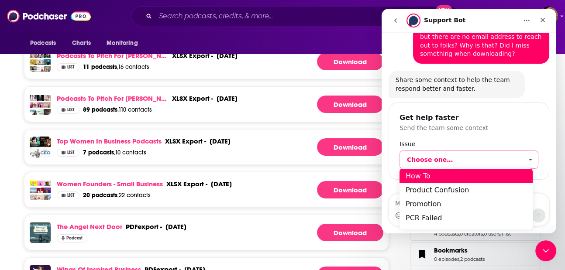
click at [337, 175] on div "How To" at bounding box center [465, 176] width 133 height 14
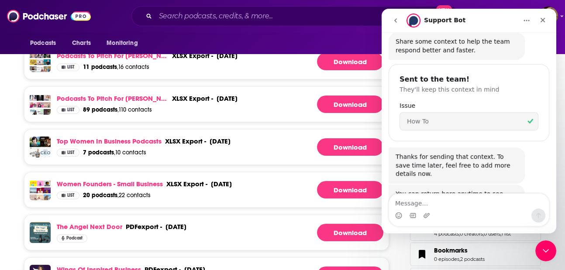
scroll to position [131, 0]
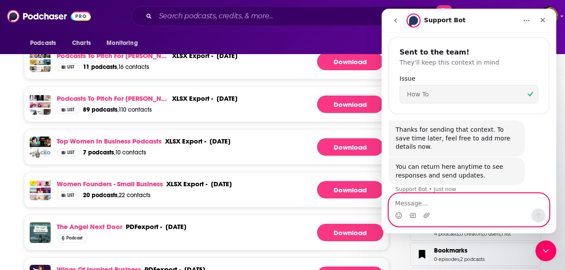
click at [337, 203] on textarea "Message…" at bounding box center [469, 201] width 160 height 15
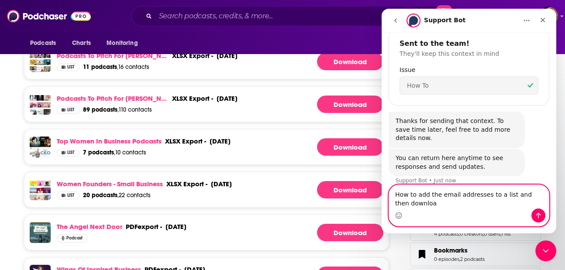
type textarea "How to add the email addresses to a list and then download"
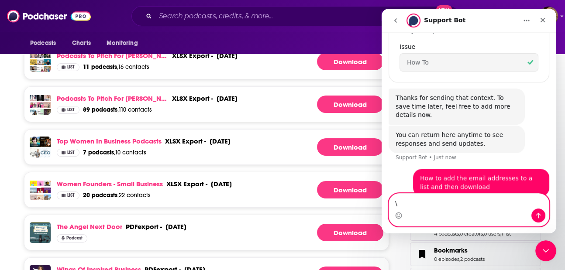
scroll to position [166, 0]
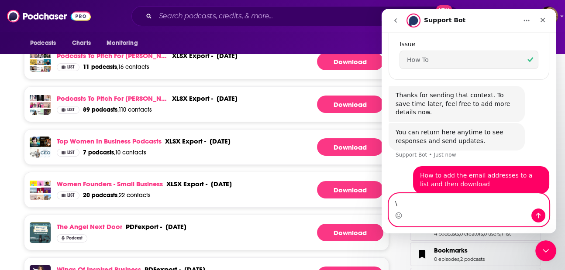
type textarea "\"
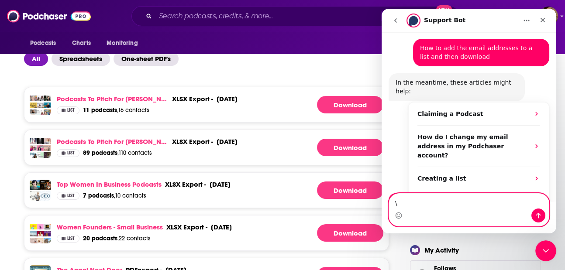
scroll to position [58, 0]
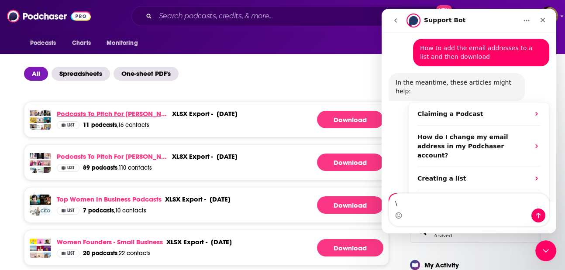
click at [105, 112] on link "Podcasts to pitch for [PERSON_NAME]" at bounding box center [113, 114] width 112 height 8
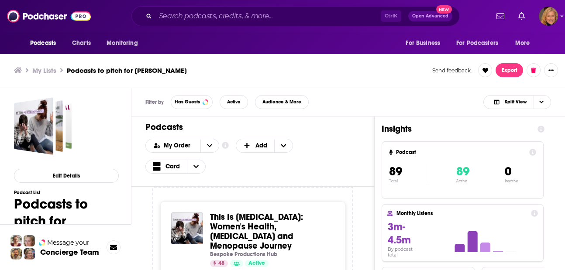
click at [254, 226] on span "This Is [MEDICAL_DATA]: Women's Health, [MEDICAL_DATA] and Menopause Journey" at bounding box center [256, 232] width 93 height 40
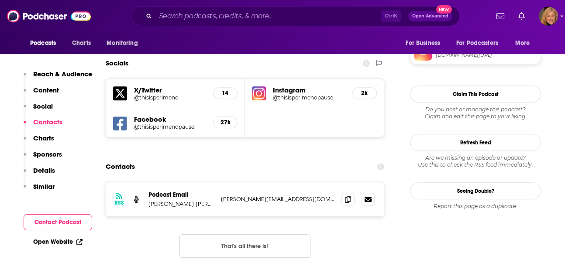
scroll to position [757, 0]
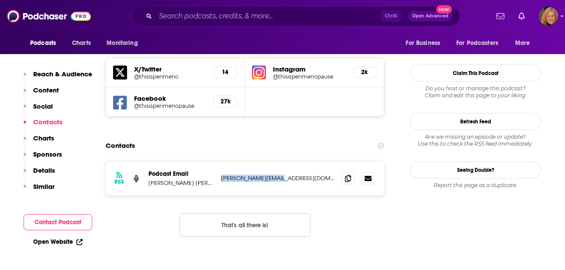
drag, startPoint x: 272, startPoint y: 149, endPoint x: 219, endPoint y: 149, distance: 52.4
click at [219, 162] on div "RSS Podcast Email [PERSON_NAME] Fulbright [EMAIL_ADDRESS][DOMAIN_NAME] [EMAIL_A…" at bounding box center [245, 179] width 279 height 34
drag, startPoint x: 219, startPoint y: 149, endPoint x: 230, endPoint y: 149, distance: 10.5
copy p "[PERSON_NAME][EMAIL_ADDRESS][DOMAIN_NAME]"
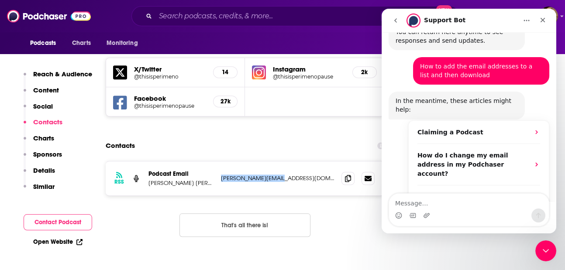
scroll to position [285, 0]
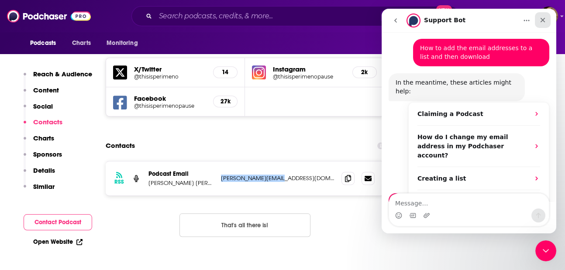
click at [542, 19] on icon "Close" at bounding box center [543, 20] width 5 height 5
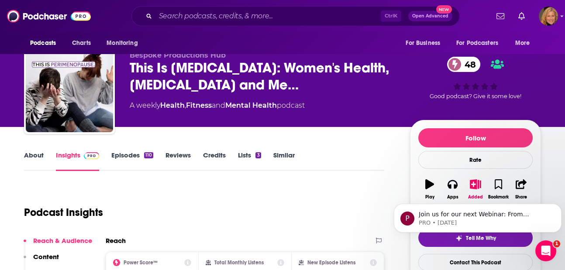
scroll to position [0, 0]
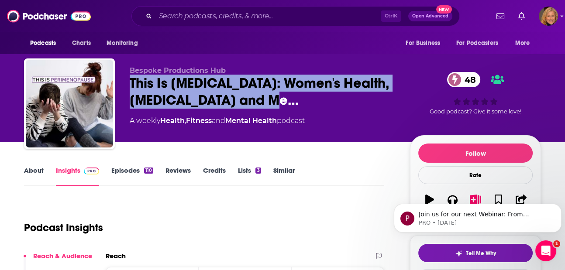
drag, startPoint x: 292, startPoint y: 102, endPoint x: 124, endPoint y: 81, distance: 169.4
click at [124, 81] on div "Bespoke Productions Hub This Is Perimenopause: Women's Health, Perimenopause an…" at bounding box center [282, 106] width 517 height 94
drag, startPoint x: 124, startPoint y: 81, endPoint x: 182, endPoint y: 90, distance: 59.1
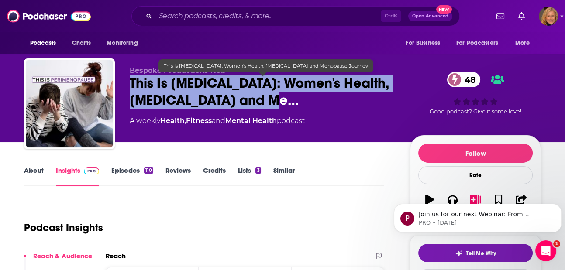
copy h2 "This Is [MEDICAL_DATA]: Women's Health, [MEDICAL_DATA] and Me…"
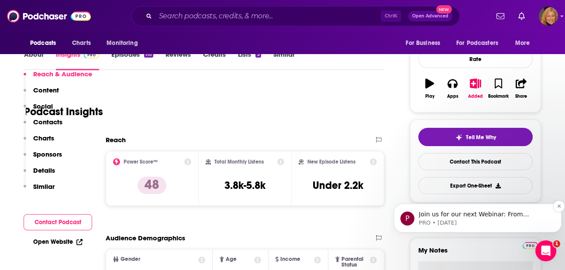
scroll to position [233, 0]
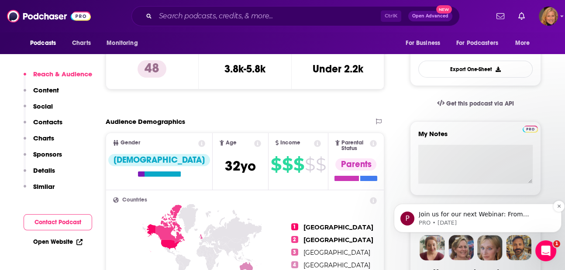
click at [500, 217] on p "Join us for our next Webinar: From Pushback to Payoff: Building Buy-In for Nich…" at bounding box center [485, 215] width 132 height 9
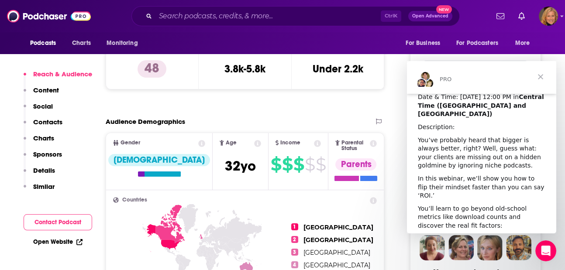
scroll to position [116, 0]
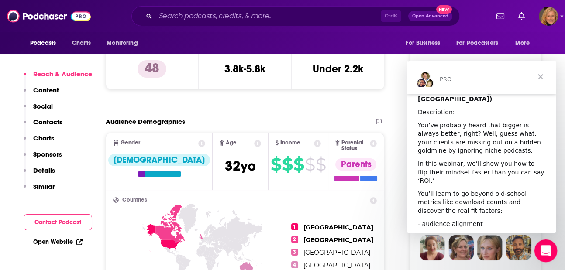
click at [542, 249] on icon "Open Intercom Messenger" at bounding box center [545, 250] width 14 height 14
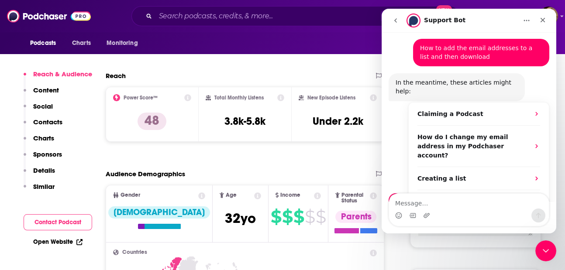
scroll to position [175, 0]
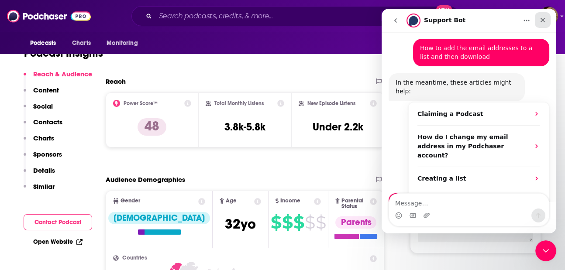
click at [542, 19] on icon "Close" at bounding box center [543, 20] width 5 height 5
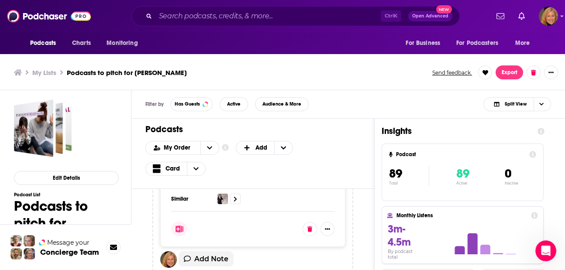
click at [47, 207] on h1 "Podcasts to pitch for [PERSON_NAME]" at bounding box center [66, 223] width 105 height 51
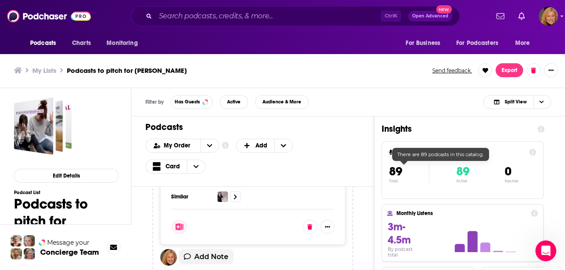
click at [400, 176] on span "89" at bounding box center [395, 171] width 13 height 15
click at [469, 166] on span "89" at bounding box center [462, 171] width 13 height 15
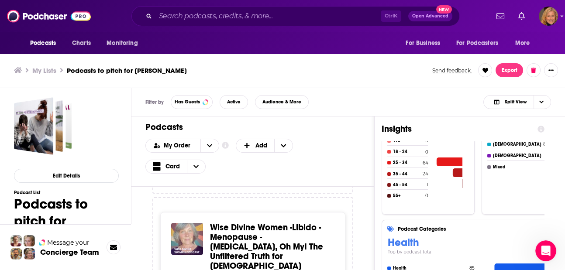
scroll to position [932, 0]
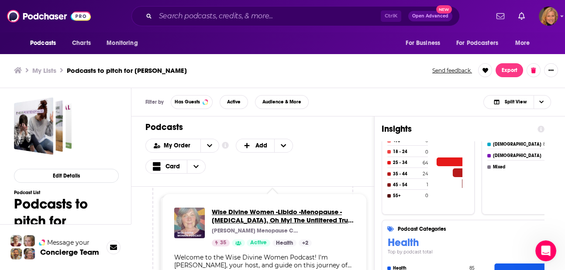
click at [283, 217] on span "Wise Divine Women -Libido -Menopause -[MEDICAL_DATA], Oh My! The Unfiltered Tru…" at bounding box center [283, 216] width 143 height 17
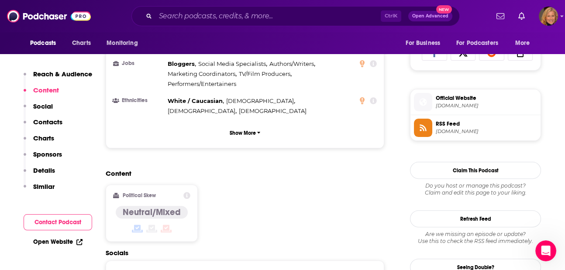
scroll to position [699, 0]
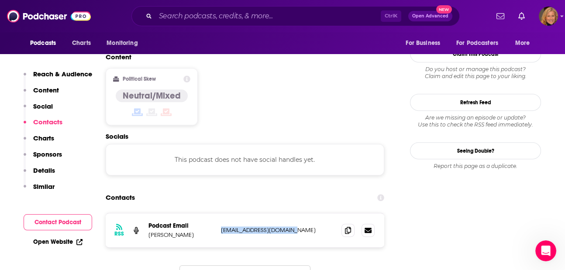
drag, startPoint x: 302, startPoint y: 186, endPoint x: 219, endPoint y: 184, distance: 82.6
click at [219, 214] on div "RSS Podcast Email Dana Irvine danaleeirvine@gmail.com danaleeirvine@gmail.com" at bounding box center [245, 231] width 279 height 34
drag, startPoint x: 219, startPoint y: 184, endPoint x: 234, endPoint y: 186, distance: 14.6
copy p "danaleeirvine@gmail.com"
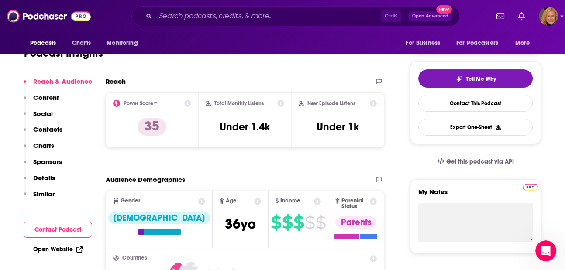
scroll to position [0, 0]
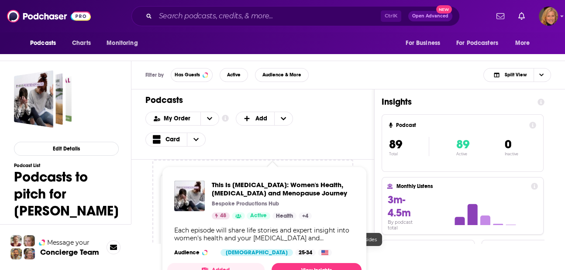
scroll to position [51, 0]
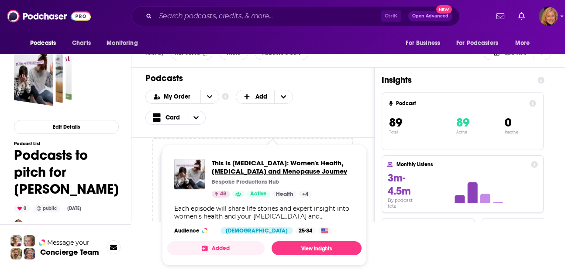
click at [275, 164] on span "This Is [MEDICAL_DATA]: Women's Health, [MEDICAL_DATA] and Menopause Journey" at bounding box center [283, 167] width 143 height 17
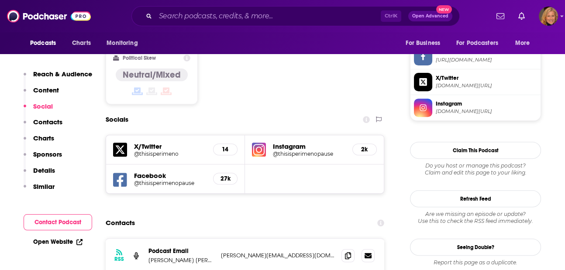
scroll to position [757, 0]
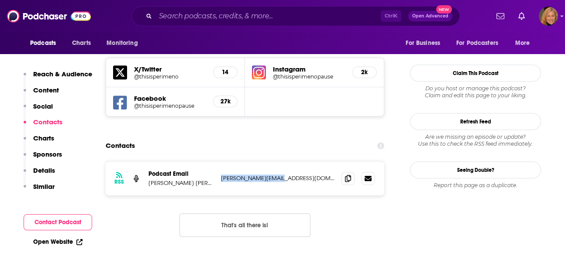
drag, startPoint x: 277, startPoint y: 152, endPoint x: 221, endPoint y: 151, distance: 56.3
click at [221, 162] on div "RSS Podcast Email [PERSON_NAME] Fulbright [EMAIL_ADDRESS][DOMAIN_NAME] [EMAIL_A…" at bounding box center [245, 179] width 279 height 34
copy p "[PERSON_NAME][EMAIL_ADDRESS][DOMAIN_NAME]"
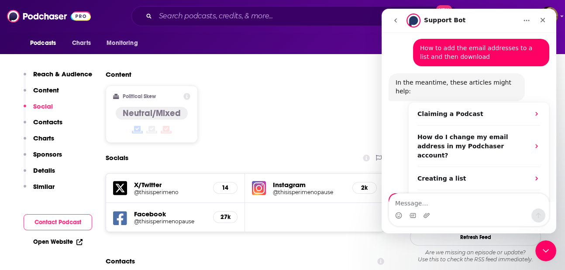
scroll to position [640, 0]
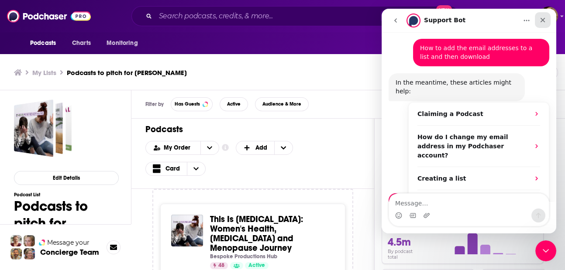
click at [544, 20] on icon "Close" at bounding box center [542, 20] width 7 height 7
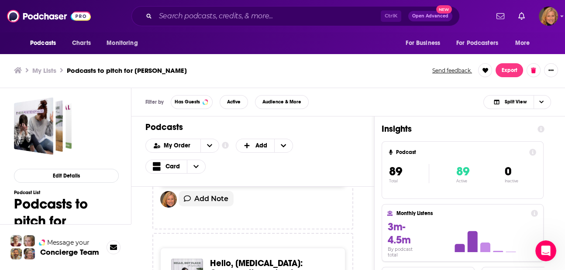
scroll to position [291, 0]
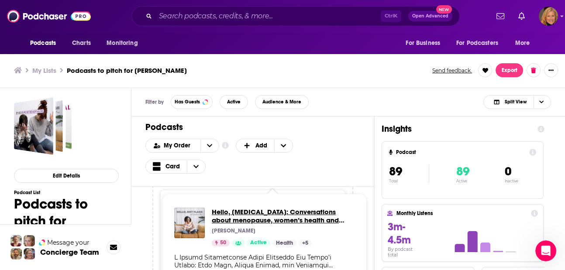
click at [278, 215] on span "Hello, [MEDICAL_DATA]: Conversations about menopause, women’s health and mindse…" at bounding box center [283, 216] width 143 height 17
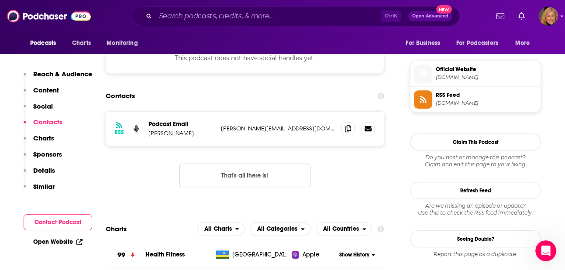
scroll to position [699, 0]
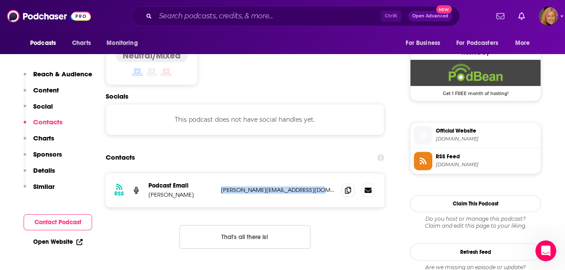
drag, startPoint x: 323, startPoint y: 163, endPoint x: 222, endPoint y: 166, distance: 101.4
click at [222, 186] on p "[PERSON_NAME][EMAIL_ADDRESS][DOMAIN_NAME]" at bounding box center [278, 189] width 114 height 7
drag, startPoint x: 222, startPoint y: 166, endPoint x: 233, endPoint y: 165, distance: 11.4
copy p "[PERSON_NAME][EMAIL_ADDRESS][DOMAIN_NAME]"
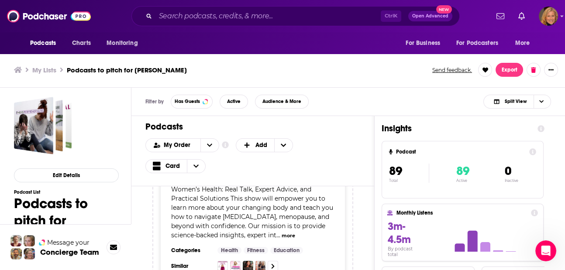
scroll to position [2, 0]
click at [362, 117] on div "Podcasts Add My Order Customize Your List Order Select the “My Order” sort and …" at bounding box center [252, 152] width 243 height 70
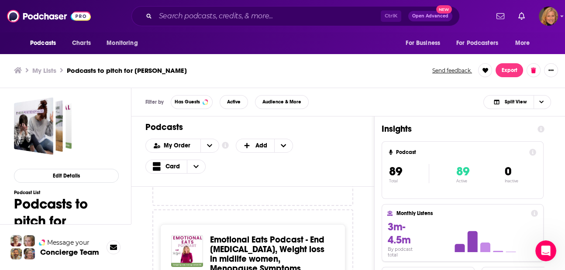
scroll to position [640, 0]
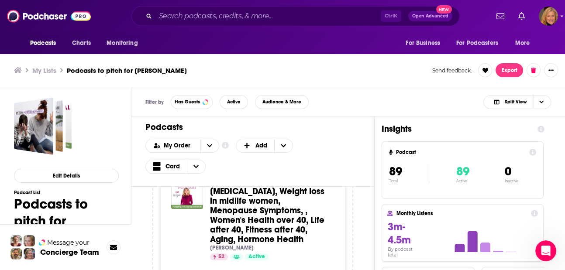
click at [263, 216] on div "Podcasts Charts Monitoring Ctrl K Open Advanced New For Business For Podcasters…" at bounding box center [282, 134] width 565 height 273
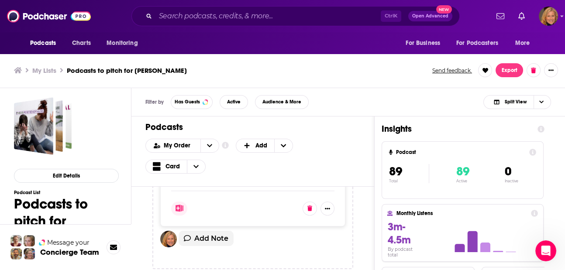
scroll to position [1514, 0]
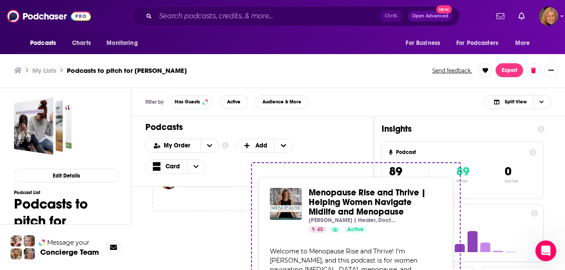
drag, startPoint x: 176, startPoint y: 248, endPoint x: 278, endPoint y: 249, distance: 102.2
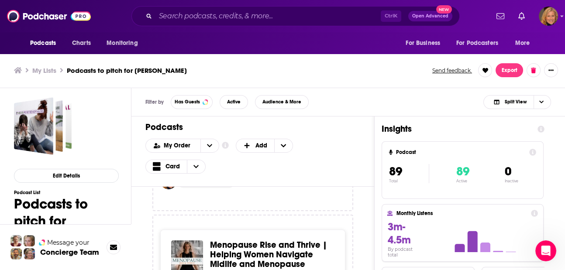
click at [238, 240] on span "Menopause Rise and Thrive | Helping Women Navigate Midlife and Menopause" at bounding box center [268, 255] width 117 height 30
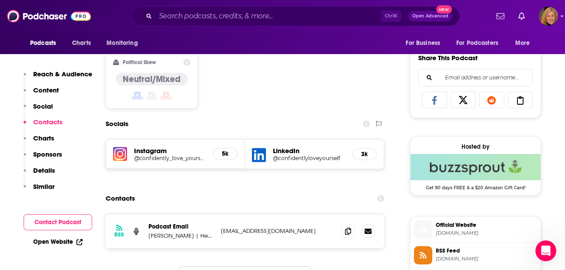
scroll to position [640, 0]
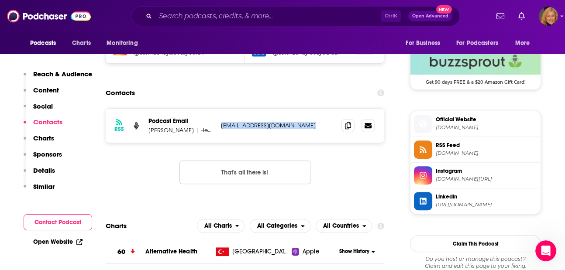
drag, startPoint x: 221, startPoint y: 117, endPoint x: 314, endPoint y: 128, distance: 93.7
click at [314, 128] on div "RSS Podcast Email [PERSON_NAME] | Healer, Doctor of Acupuncture and [MEDICAL_DA…" at bounding box center [245, 126] width 279 height 34
drag, startPoint x: 314, startPoint y: 128, endPoint x: 281, endPoint y: 124, distance: 33.1
copy p "[EMAIL_ADDRESS][DOMAIN_NAME]"
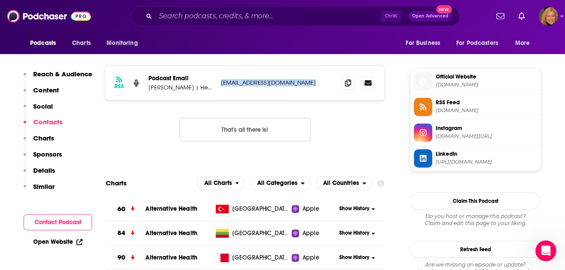
scroll to position [699, 0]
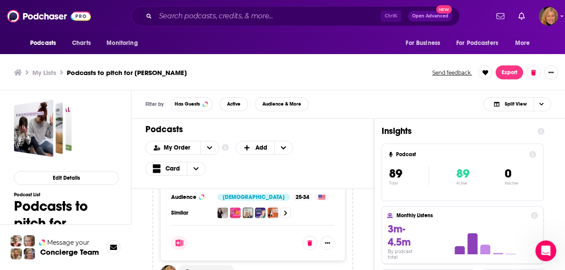
scroll to position [2, 0]
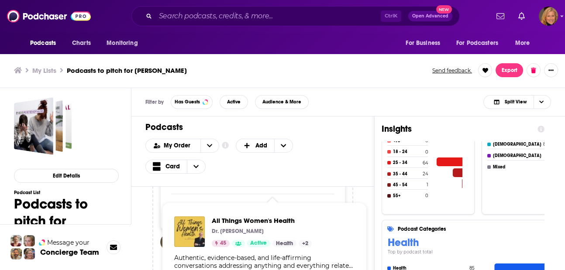
scroll to position [52, 0]
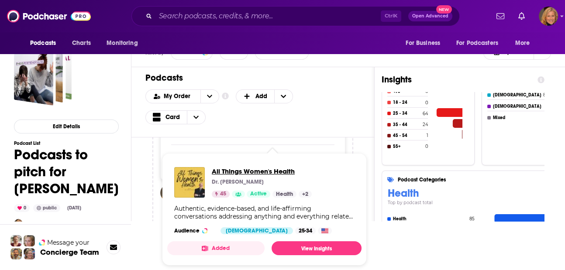
click at [238, 171] on span "All Things Women's Health" at bounding box center [262, 171] width 100 height 8
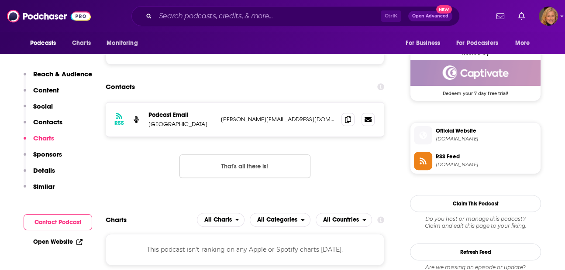
scroll to position [582, 0]
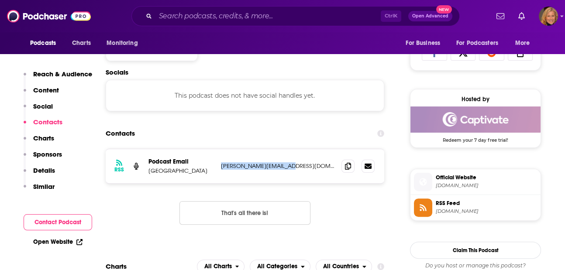
drag, startPoint x: 300, startPoint y: 167, endPoint x: 218, endPoint y: 164, distance: 81.7
click at [218, 164] on div "RSS Podcast Email Spoke Street [PERSON_NAME][EMAIL_ADDRESS][DOMAIN_NAME] [PERSO…" at bounding box center [245, 166] width 279 height 34
drag, startPoint x: 218, startPoint y: 164, endPoint x: 232, endPoint y: 165, distance: 13.6
copy p "[PERSON_NAME][EMAIL_ADDRESS][DOMAIN_NAME]"
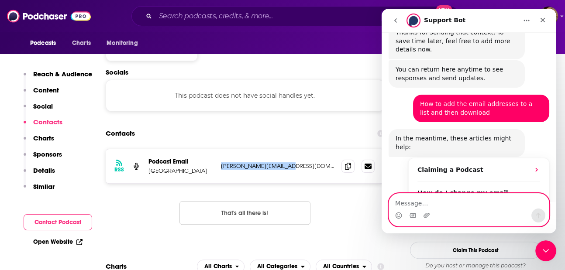
scroll to position [285, 0]
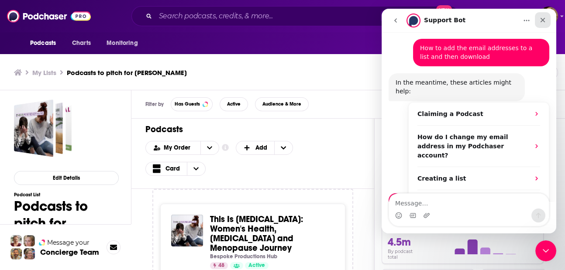
click at [545, 19] on icon "Close" at bounding box center [542, 20] width 7 height 7
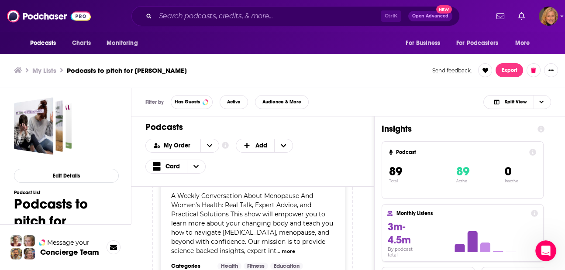
scroll to position [407, 0]
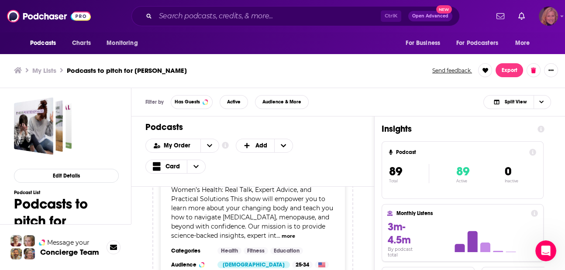
click at [549, 16] on img "Logged in as LauraHVM" at bounding box center [548, 16] width 19 height 19
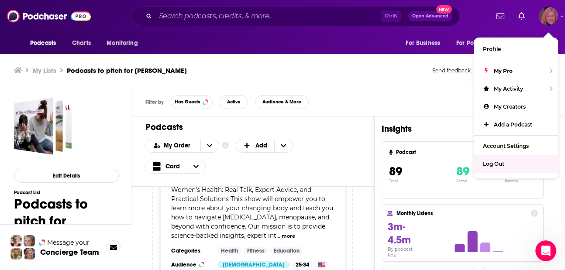
click at [508, 162] on div "Log Out" at bounding box center [516, 164] width 84 height 18
